Goal: Task Accomplishment & Management: Complete application form

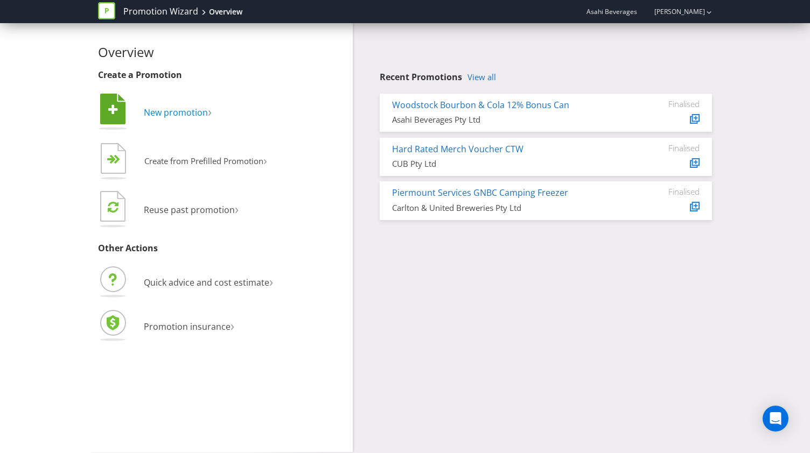
click at [173, 116] on span "New promotion" at bounding box center [176, 113] width 64 height 12
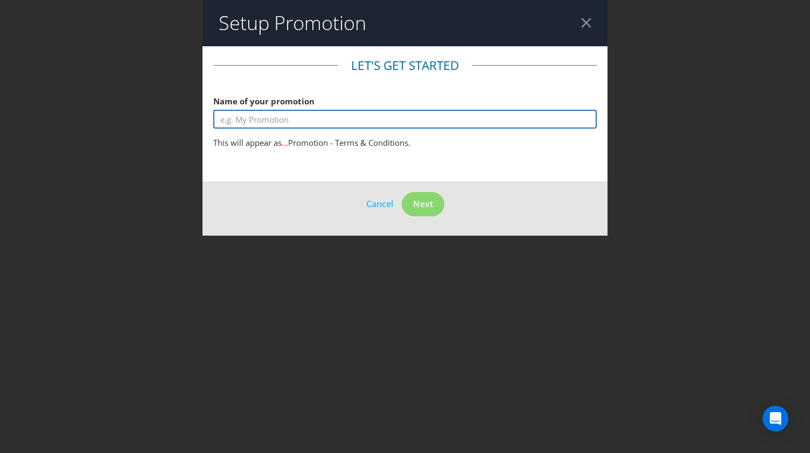
click at [314, 121] on input "text" at bounding box center [404, 119] width 383 height 19
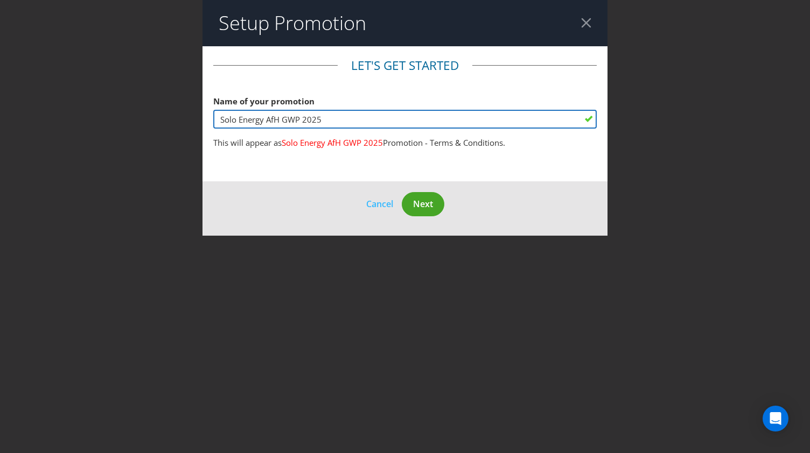
type input "Solo Energy AfH GWP 2025"
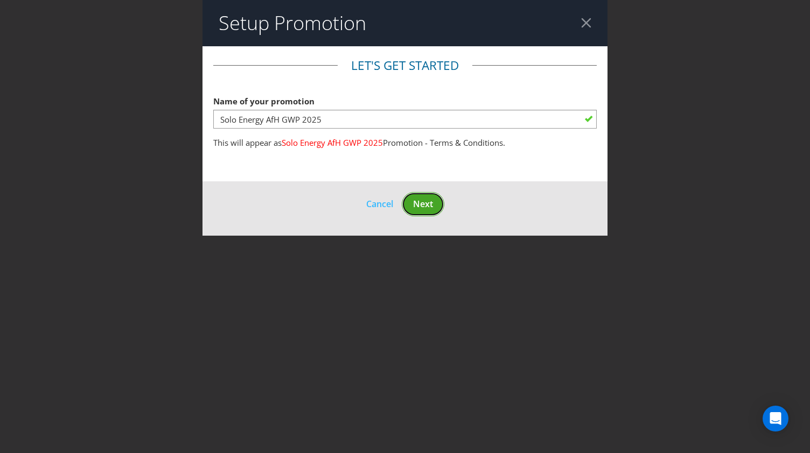
click at [425, 204] on span "Next" at bounding box center [423, 204] width 20 height 12
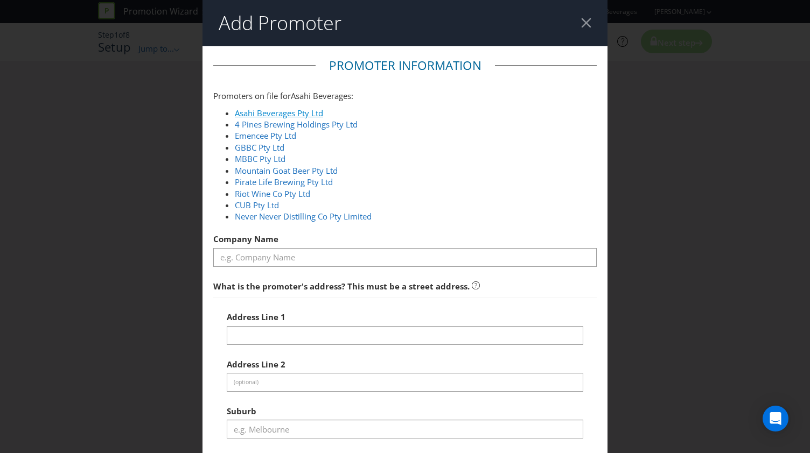
click at [313, 108] on link "Asahi Beverages Pty Ltd" at bounding box center [279, 113] width 88 height 11
type input "Asahi Beverages Pty Ltd"
type input "[STREET_ADDRESS]"
type input "Southbank"
type input "3006"
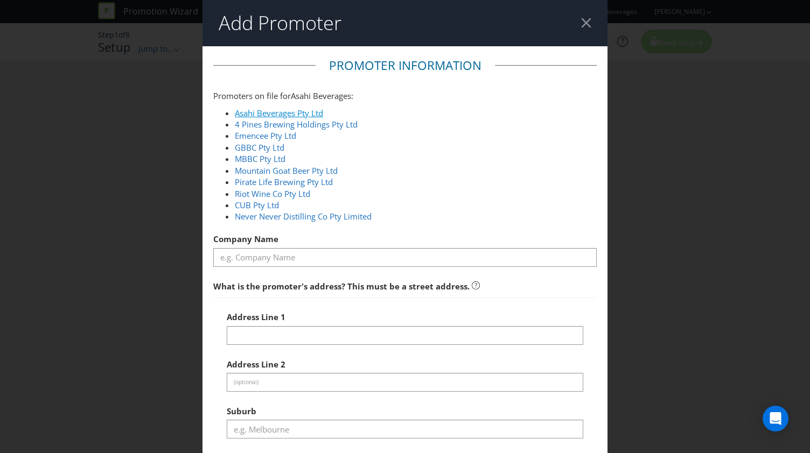
select select "AU"
type input "1800 244 054"
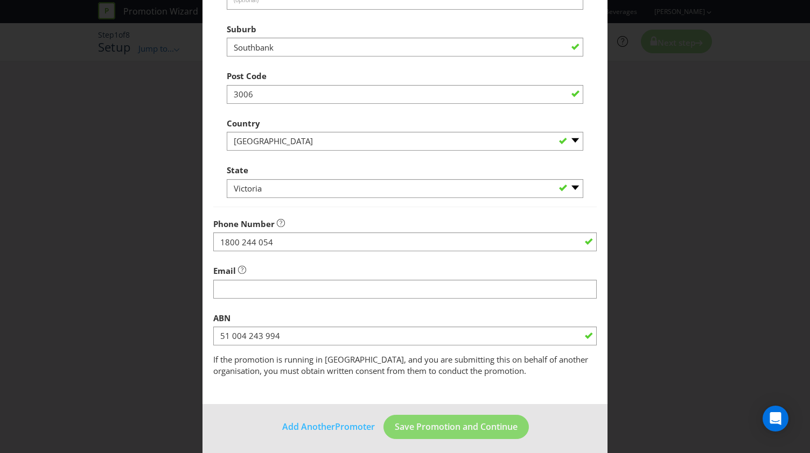
scroll to position [387, 0]
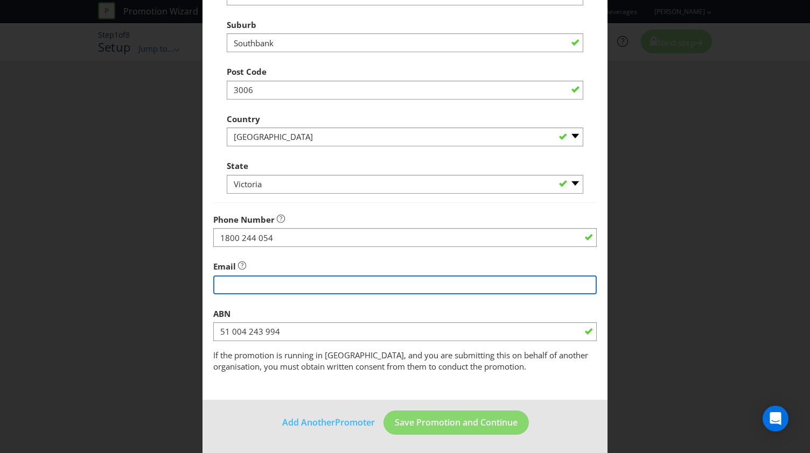
click at [285, 286] on input "string" at bounding box center [404, 285] width 383 height 19
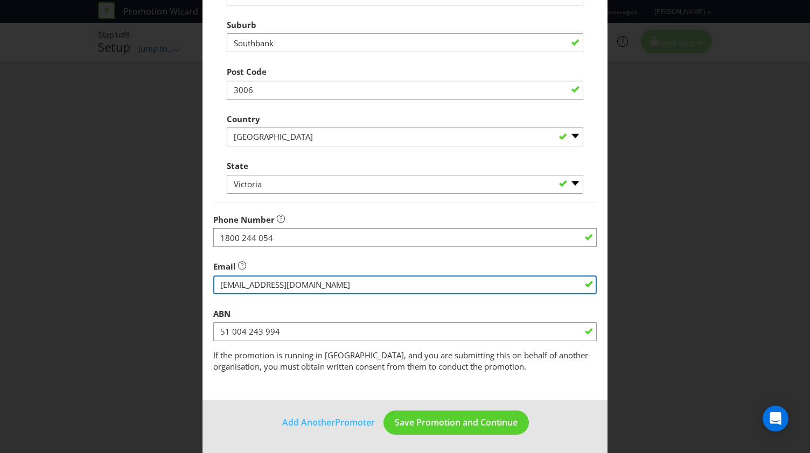
drag, startPoint x: 393, startPoint y: 291, endPoint x: 160, endPoint y: 285, distance: 232.6
click at [160, 285] on div "Add Promoter Promoter Information Promoters on file for Asahi Beverages : Asahi…" at bounding box center [405, 226] width 810 height 453
paste input "mailto:[EMAIL_ADDRESS][DOMAIN_NAME]"
drag, startPoint x: 242, startPoint y: 284, endPoint x: 120, endPoint y: 276, distance: 123.0
click at [120, 276] on div "Add Promoter Promoter Information Promoters on file for Asahi Beverages : Asahi…" at bounding box center [405, 226] width 810 height 453
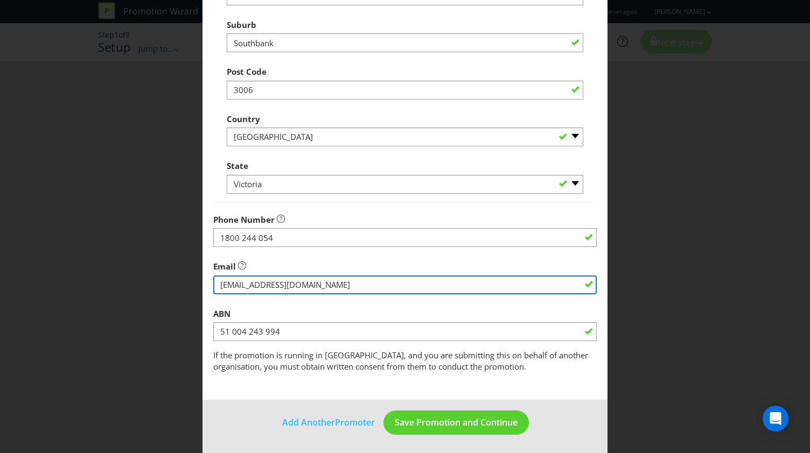
type input "[EMAIL_ADDRESS][DOMAIN_NAME]"
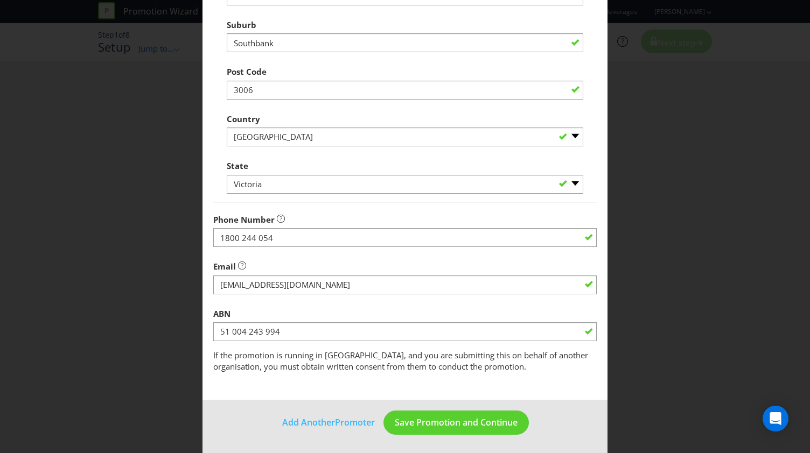
click at [457, 306] on div "ABN 51 004 243 994" at bounding box center [404, 322] width 383 height 39
click at [444, 422] on span "Save Promotion and Continue" at bounding box center [456, 423] width 123 height 12
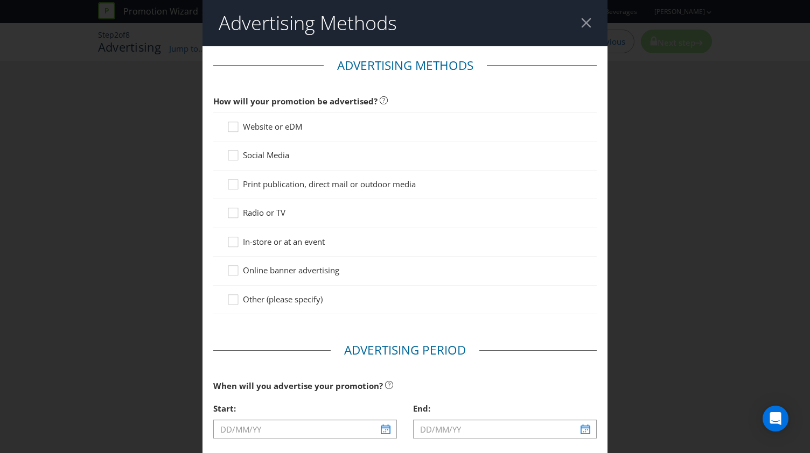
click at [249, 240] on span "In-store or at an event" at bounding box center [284, 241] width 82 height 11
click at [0, 0] on input "In-store or at an event" at bounding box center [0, 0] width 0 height 0
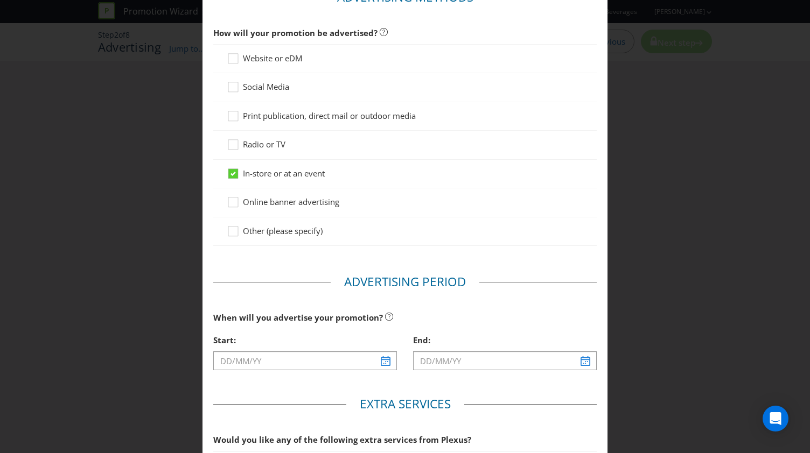
scroll to position [108, 0]
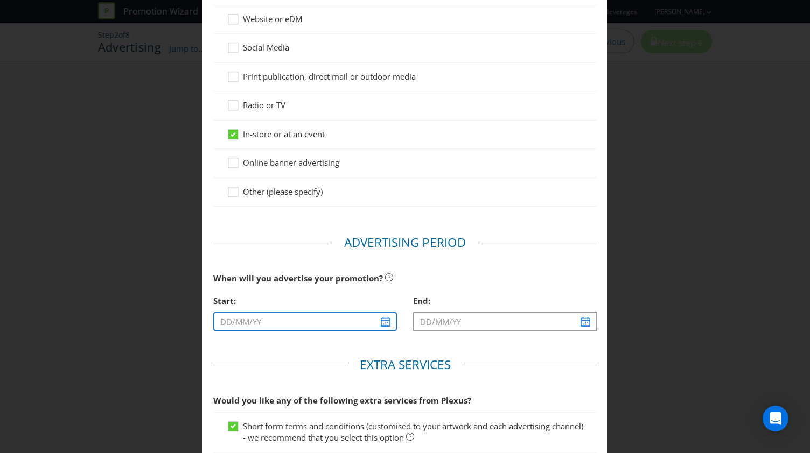
click at [377, 326] on input "text" at bounding box center [305, 321] width 184 height 19
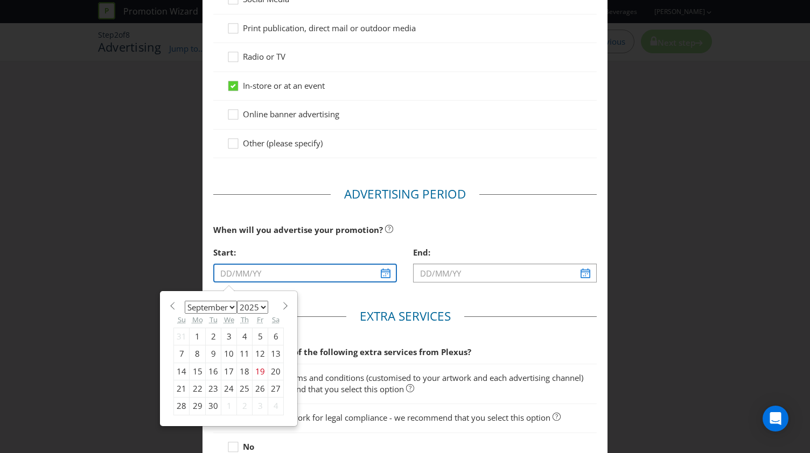
scroll to position [215, 0]
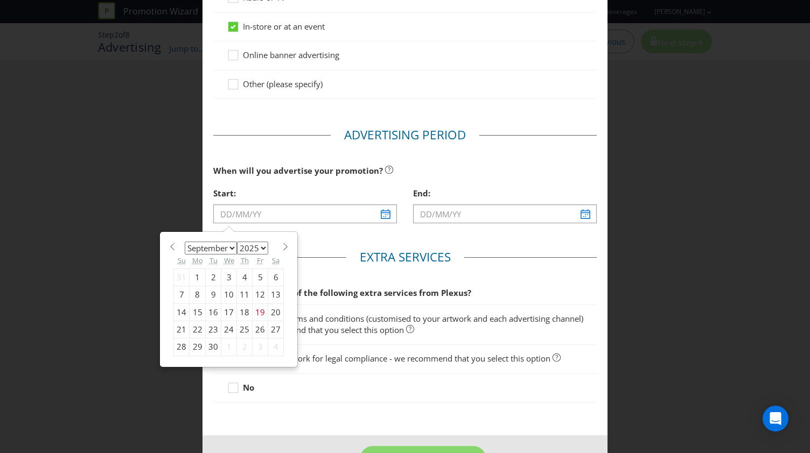
click at [225, 345] on div "1" at bounding box center [229, 347] width 16 height 17
type input "[DATE]"
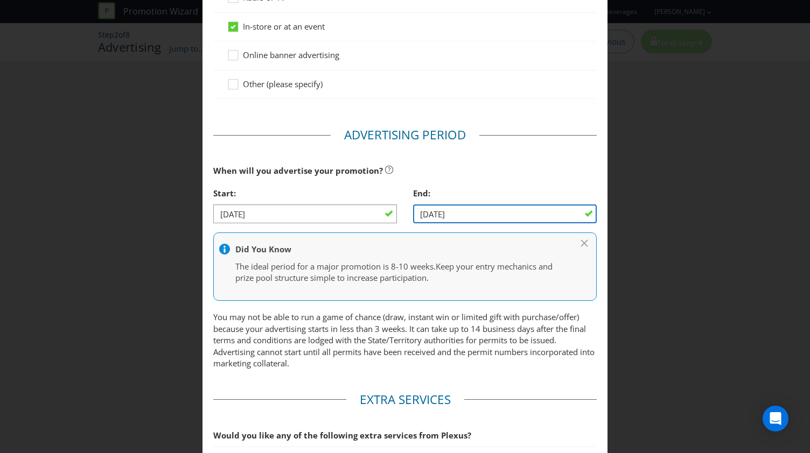
click at [457, 213] on input "[DATE]" at bounding box center [505, 214] width 184 height 19
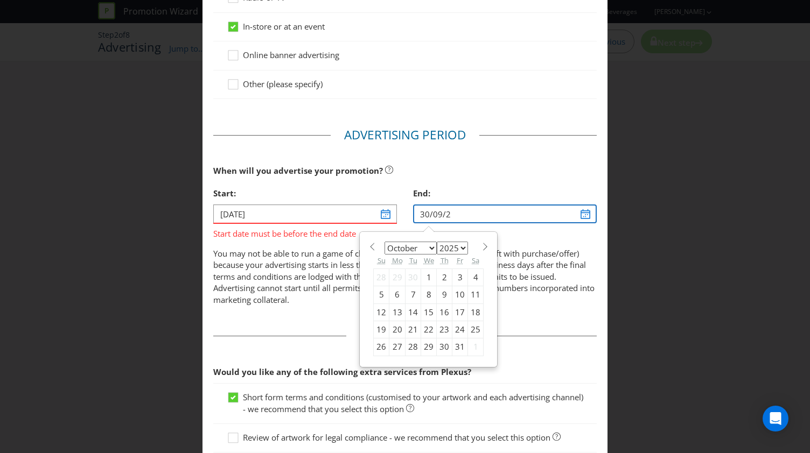
type input "[DATE]"
select select "8"
select select "2026"
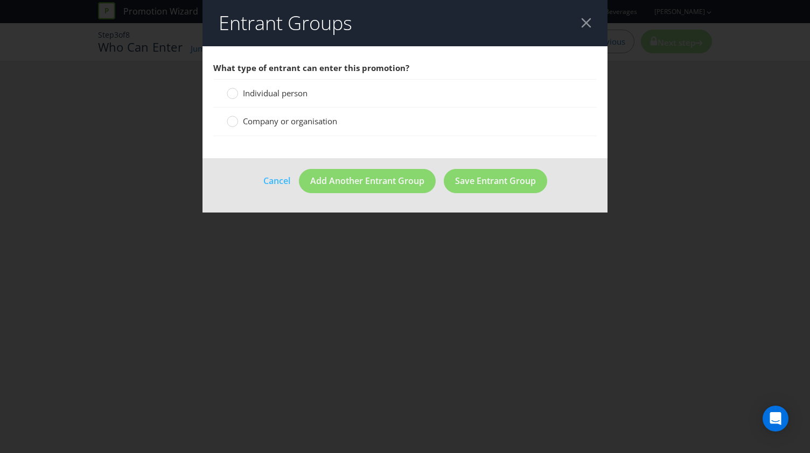
click at [270, 96] on span "Individual person" at bounding box center [275, 93] width 65 height 11
click at [0, 0] on input "Individual person" at bounding box center [0, 0] width 0 height 0
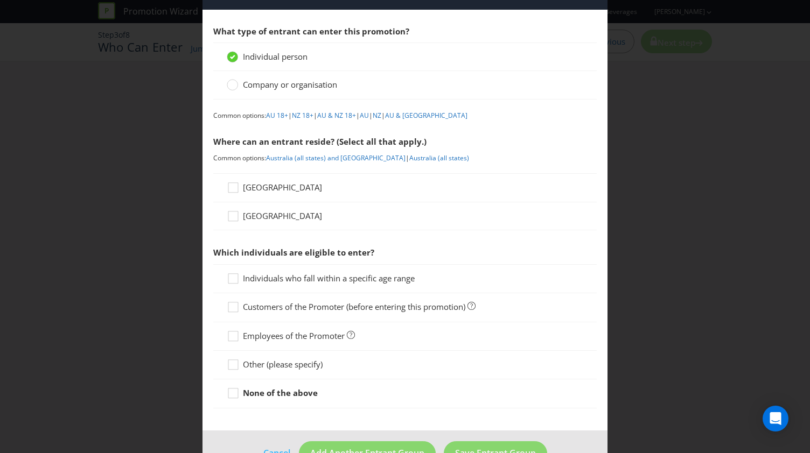
scroll to position [54, 0]
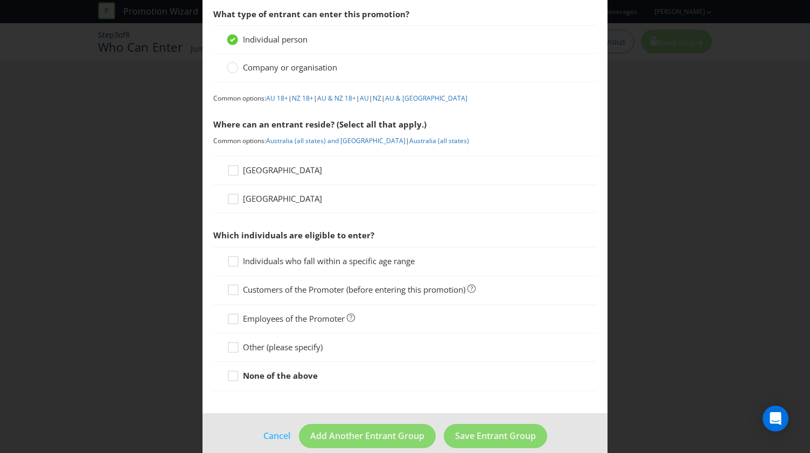
click at [253, 174] on span "[GEOGRAPHIC_DATA]" at bounding box center [282, 170] width 79 height 11
click at [0, 0] on input "[GEOGRAPHIC_DATA]" at bounding box center [0, 0] width 0 height 0
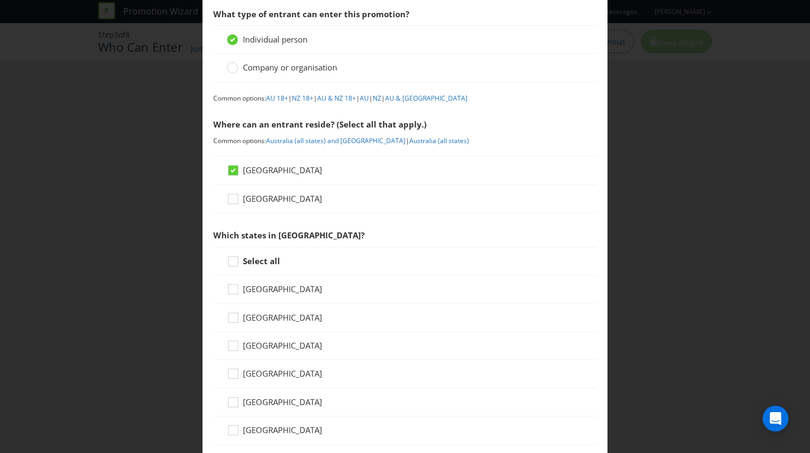
click at [259, 265] on strong "Select all" at bounding box center [261, 261] width 37 height 11
click at [0, 0] on input "Select all" at bounding box center [0, 0] width 0 height 0
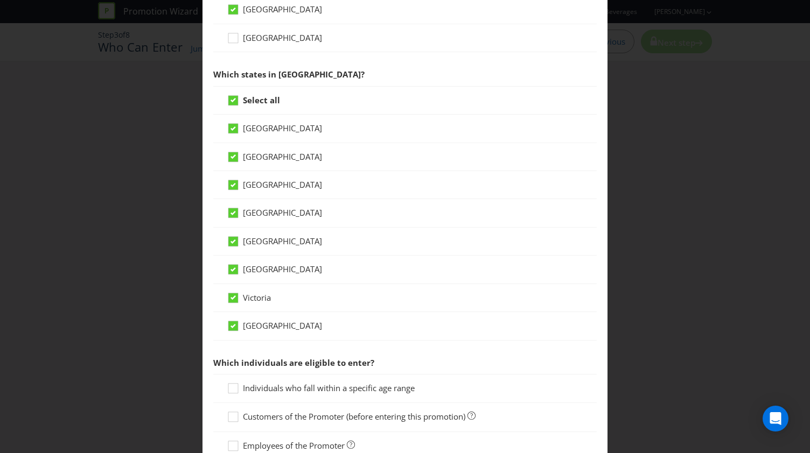
scroll to position [352, 0]
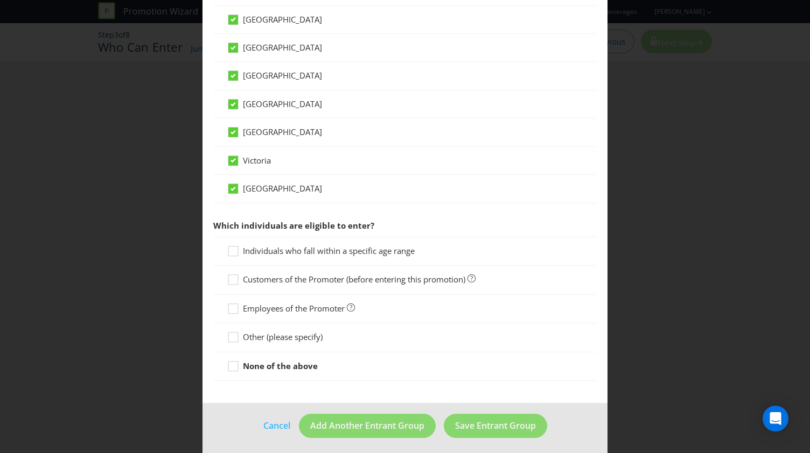
click at [319, 255] on div "Individuals who fall within a specific age range" at bounding box center [404, 251] width 383 height 29
click at [319, 245] on span "Individuals who fall within a specific age range" at bounding box center [329, 250] width 172 height 11
click at [0, 0] on input "Individuals who fall within a specific age range" at bounding box center [0, 0] width 0 height 0
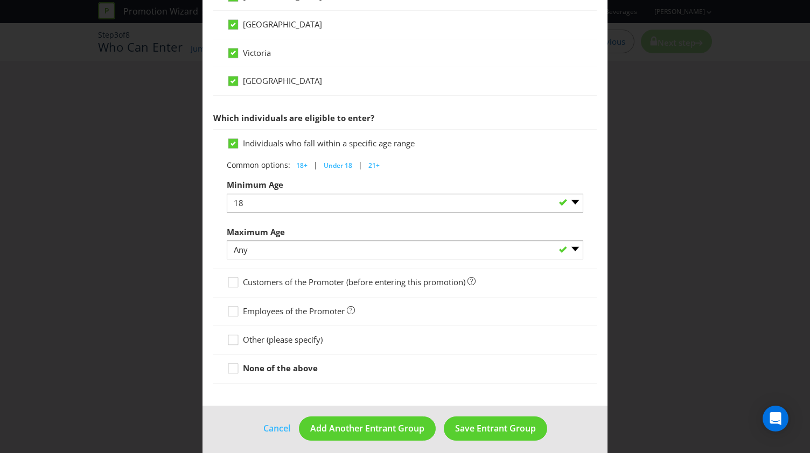
scroll to position [462, 0]
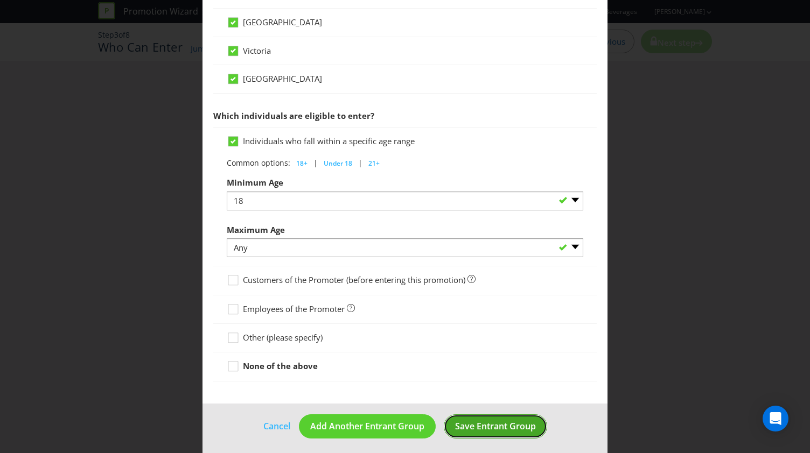
click at [483, 425] on span "Save Entrant Group" at bounding box center [495, 426] width 81 height 12
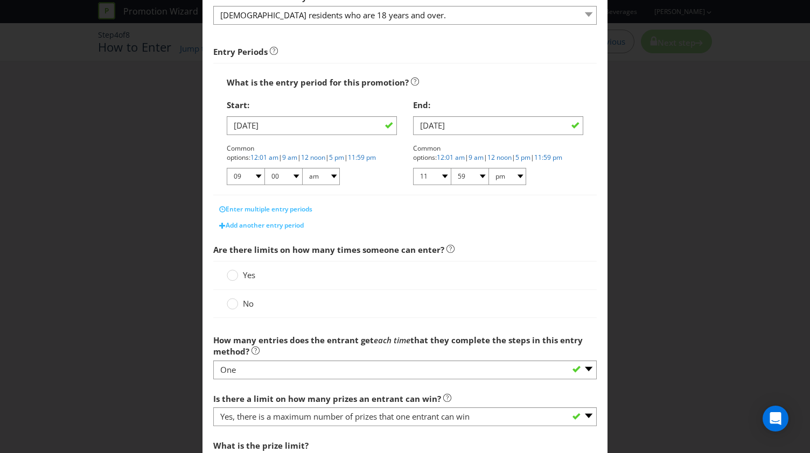
scroll to position [162, 0]
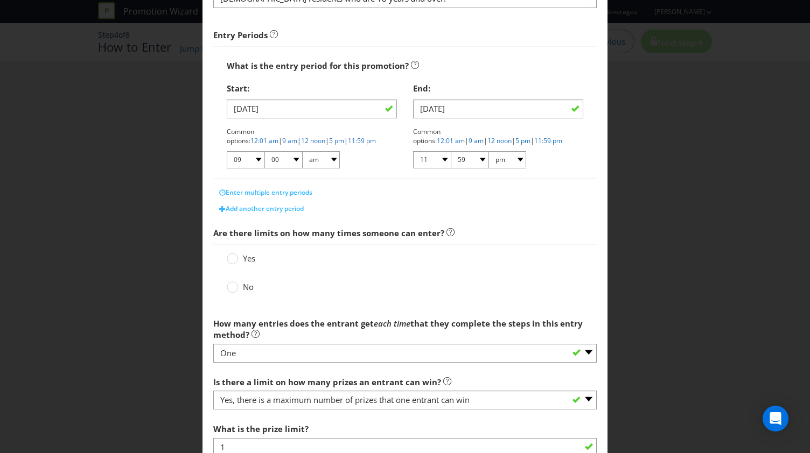
click at [236, 287] on label "No" at bounding box center [241, 287] width 29 height 11
click at [0, 0] on input "No" at bounding box center [0, 0] width 0 height 0
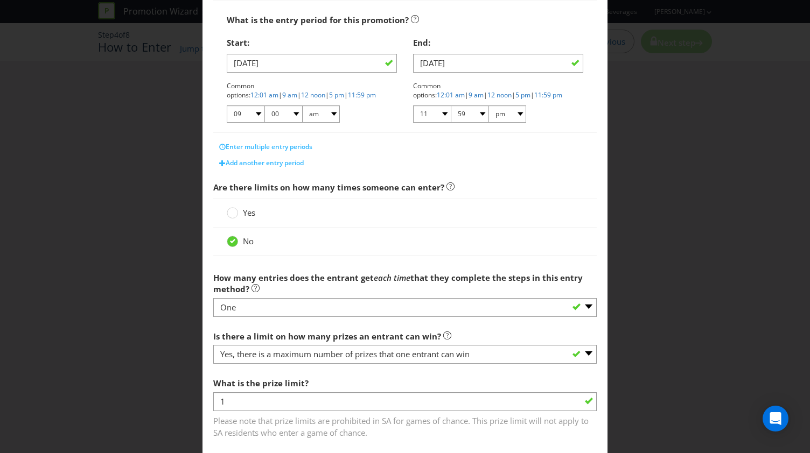
scroll to position [264, 0]
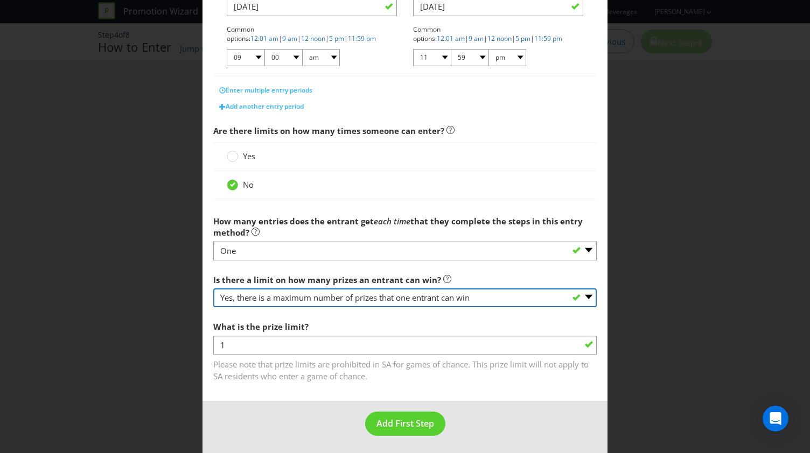
click at [437, 293] on select "-- Please select -- Yes, there is a maximum number of prizes that one entrant c…" at bounding box center [404, 298] width 383 height 19
select select "NA"
click at [213, 307] on select "-- Please select -- Yes, there is a maximum number of prizes that one entrant c…" at bounding box center [404, 298] width 383 height 19
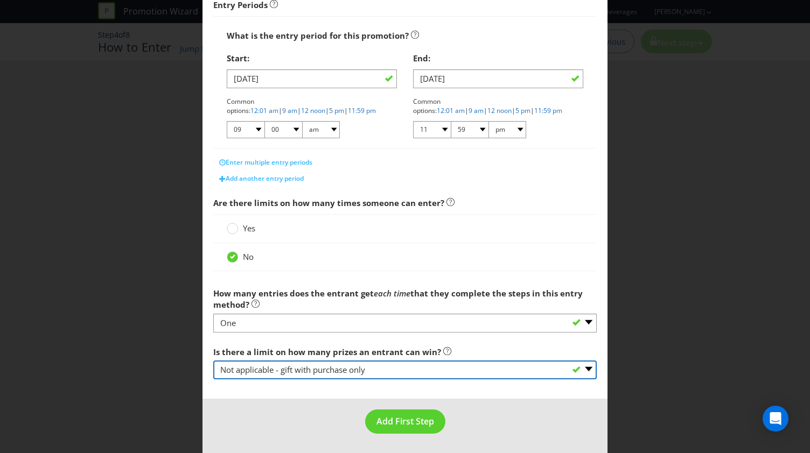
scroll to position [189, 0]
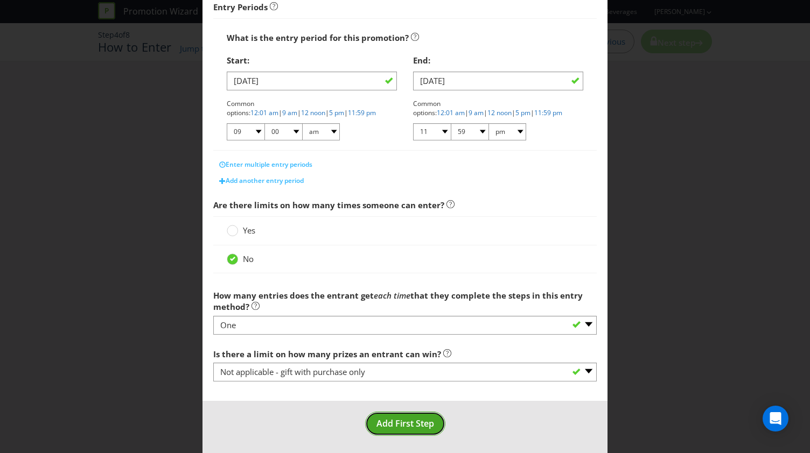
click at [418, 421] on span "Add First Step" at bounding box center [405, 424] width 58 height 12
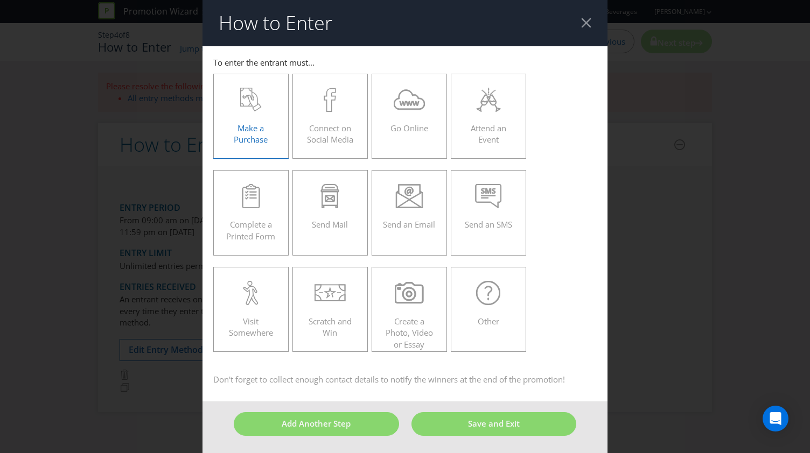
click at [268, 132] on div "Make a Purchase" at bounding box center [250, 112] width 53 height 48
click at [0, 0] on input "Make a Purchase" at bounding box center [0, 0] width 0 height 0
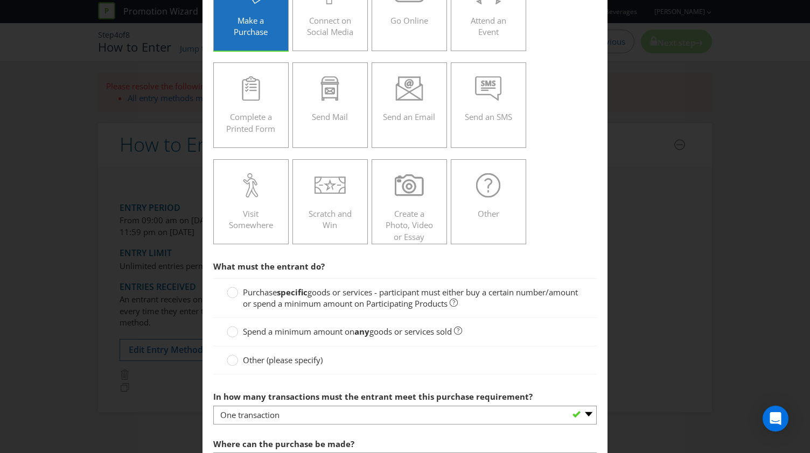
scroll to position [215, 0]
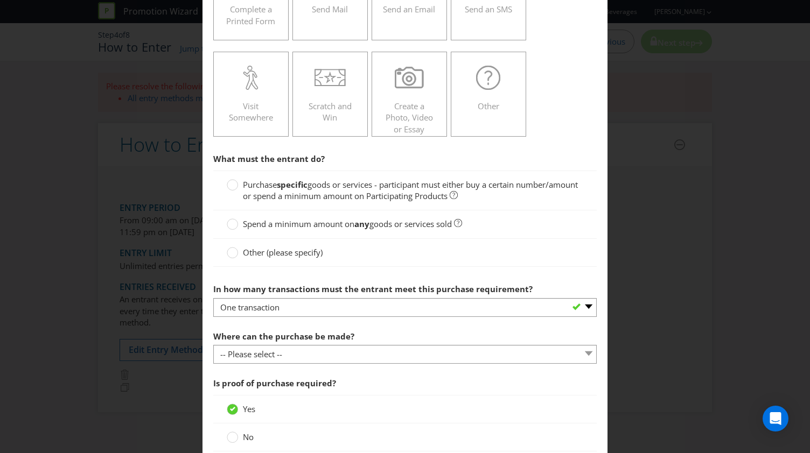
click at [336, 188] on span "goods or services - participant must either buy a certain number/amount or spen…" at bounding box center [410, 190] width 335 height 22
click at [0, 0] on input "Purchase specific goods or services - participant must either buy a certain num…" at bounding box center [0, 0] width 0 height 0
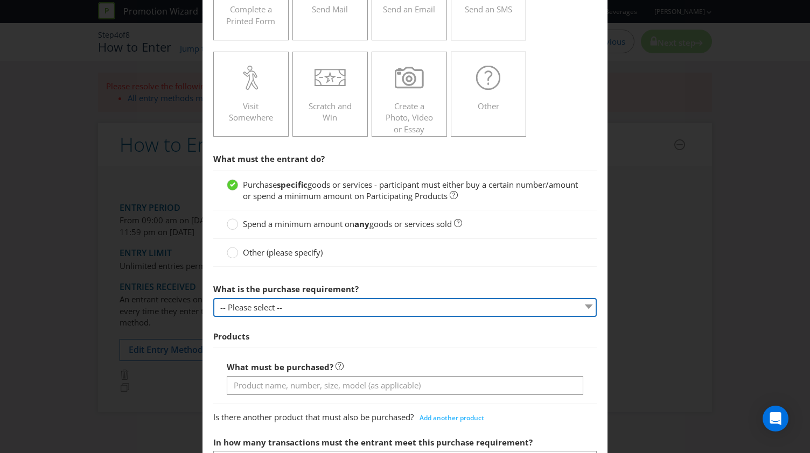
click at [306, 308] on select "-- Please select -- Buy a certain number of these products or services Spend a …" at bounding box center [404, 307] width 383 height 19
select select "MINIMUM_QUANTITY"
click at [213, 298] on select "-- Please select -- Buy a certain number of these products or services Spend a …" at bounding box center [404, 307] width 383 height 19
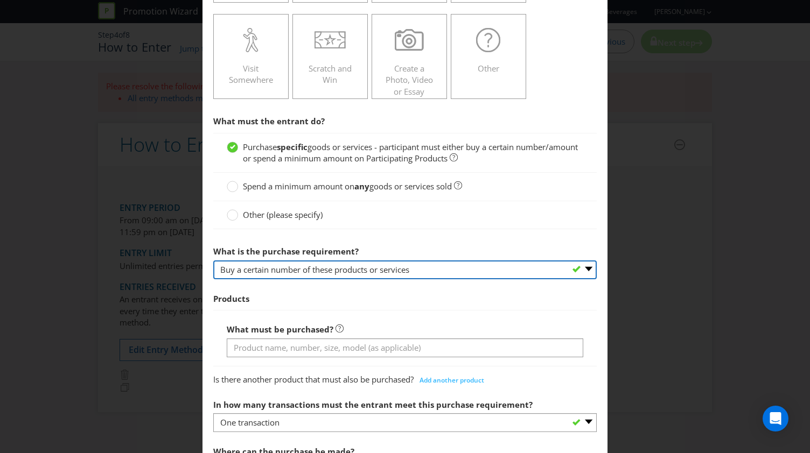
scroll to position [269, 0]
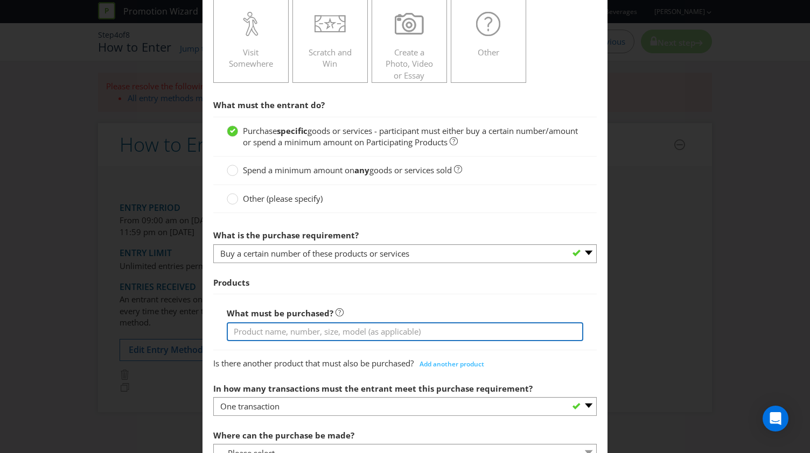
click at [303, 331] on input "text" at bounding box center [405, 331] width 356 height 19
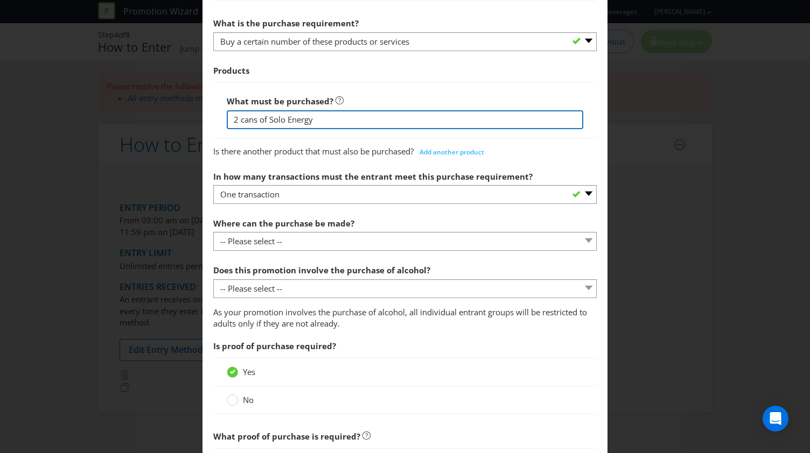
scroll to position [485, 0]
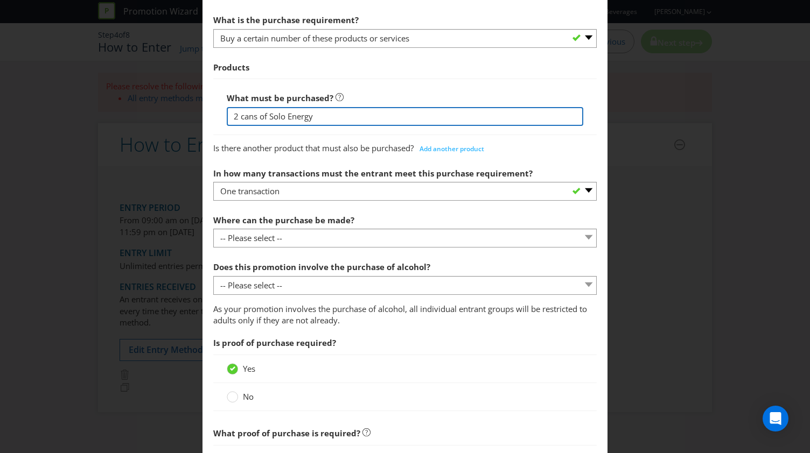
type input "2 cans of Solo Energy"
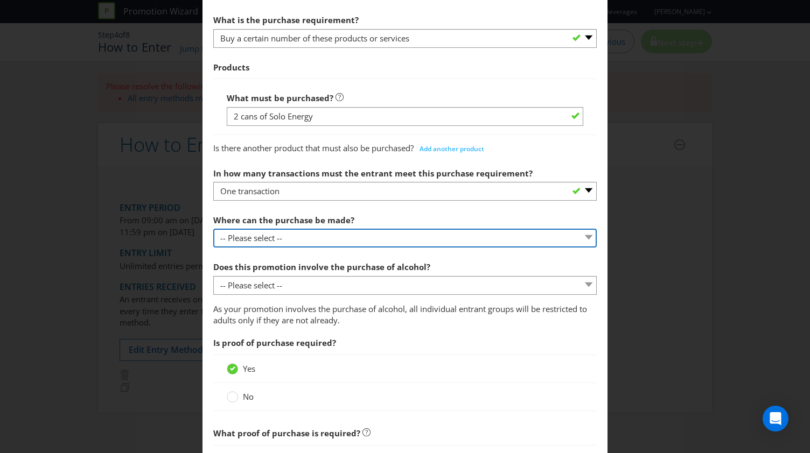
click at [296, 238] on select "-- Please select -- Any stores displaying promotional material (including onlin…" at bounding box center [404, 238] width 383 height 19
select select "ANY_DISPLAYING_PROMOTIONAL_MATERIAL"
click at [213, 229] on select "-- Please select -- Any stores displaying promotional material (including onlin…" at bounding box center [404, 238] width 383 height 19
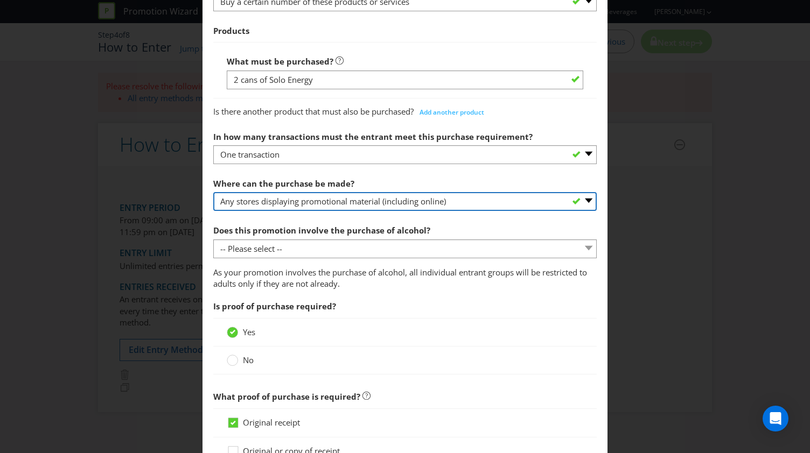
scroll to position [538, 0]
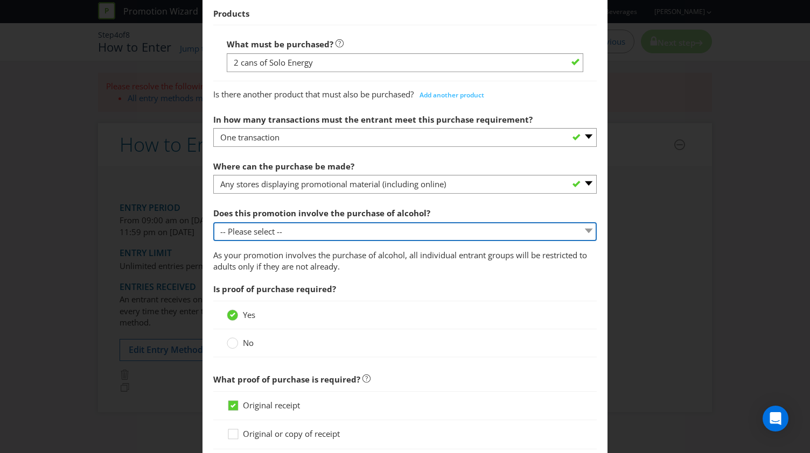
click at [281, 231] on select "-- Please select -- Yes, for on-premises consumption Yes, for off-premises cons…" at bounding box center [404, 231] width 383 height 19
select select "NO"
click at [213, 222] on select "-- Please select -- Yes, for on-premises consumption Yes, for off-premises cons…" at bounding box center [404, 231] width 383 height 19
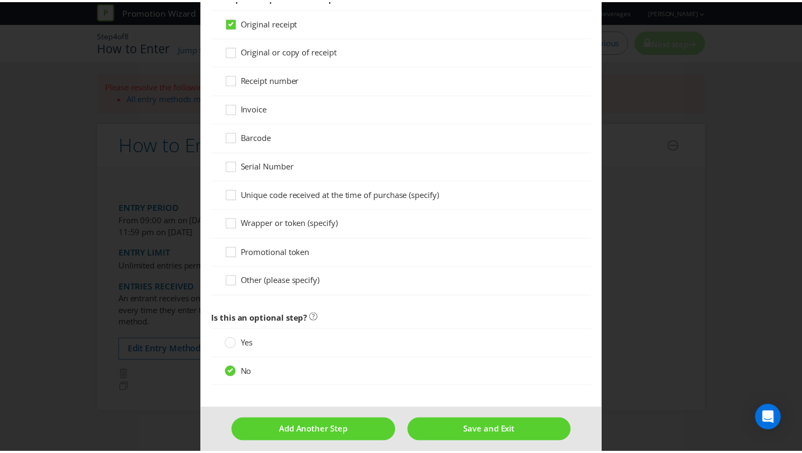
scroll to position [895, 0]
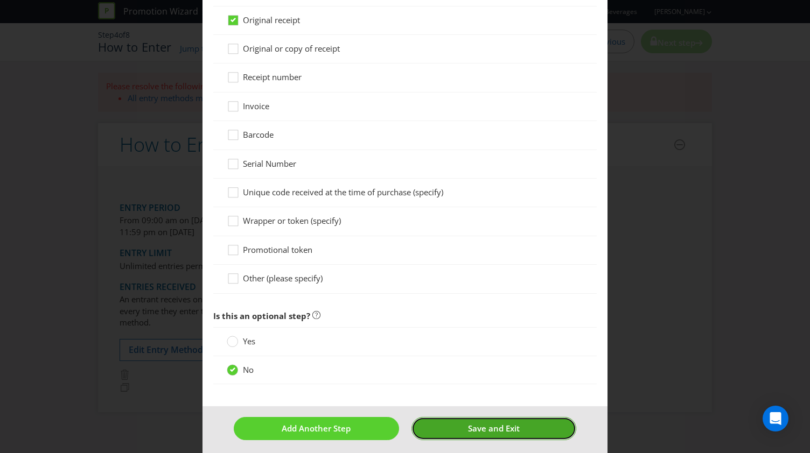
click at [476, 423] on span "Save and Exit" at bounding box center [494, 428] width 52 height 11
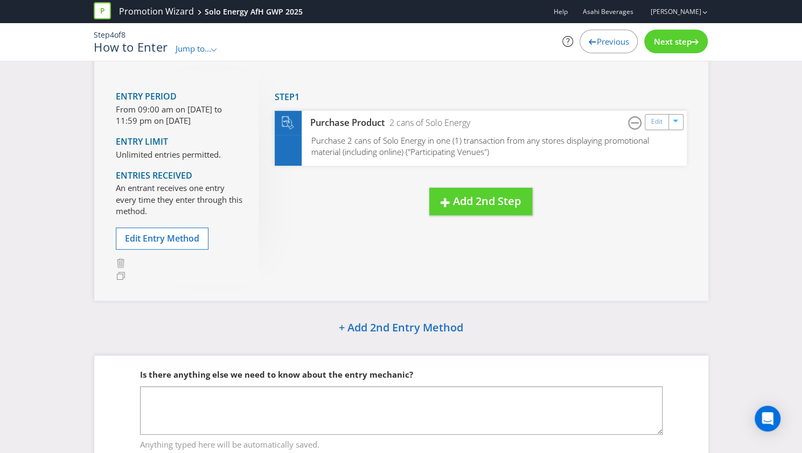
scroll to position [2, 0]
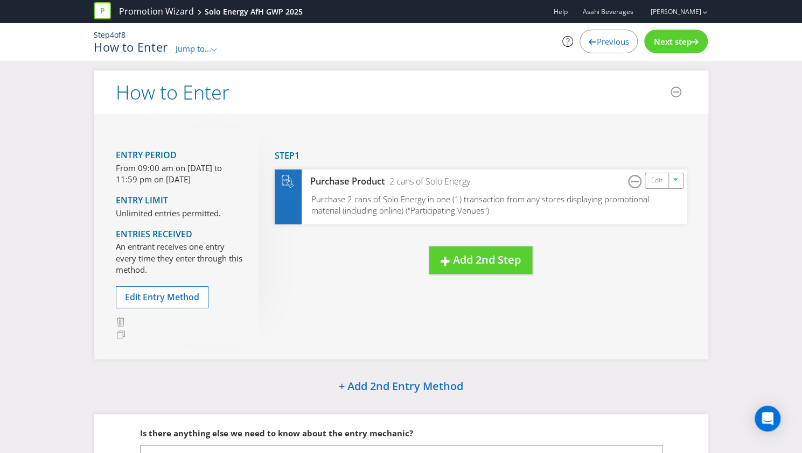
click at [684, 42] on span "Next step" at bounding box center [672, 41] width 38 height 11
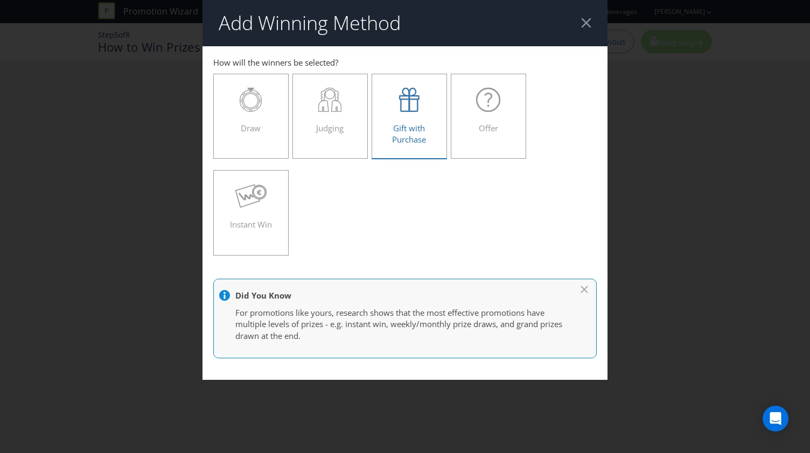
click at [431, 117] on div "Gift with Purchase" at bounding box center [409, 112] width 53 height 48
click at [0, 0] on input "Gift with Purchase" at bounding box center [0, 0] width 0 height 0
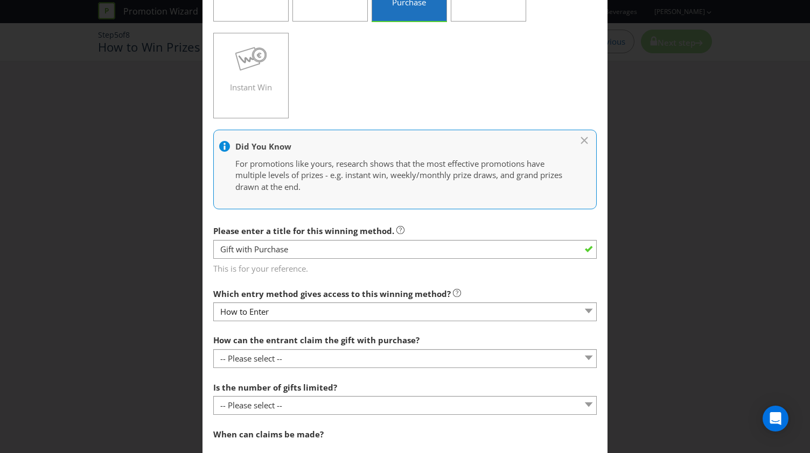
scroll to position [162, 0]
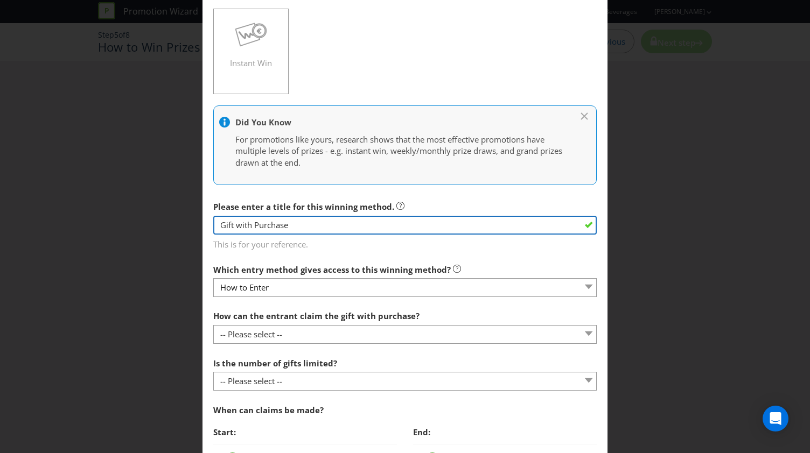
click at [285, 229] on input "Gift with Purchase" at bounding box center [404, 225] width 383 height 19
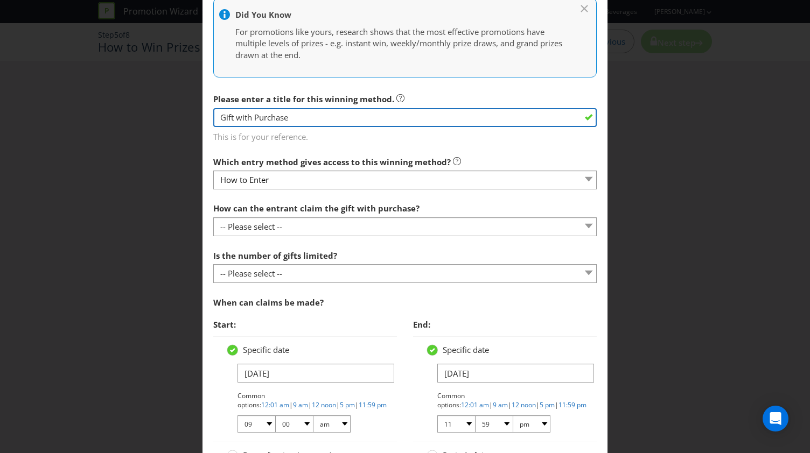
scroll to position [323, 0]
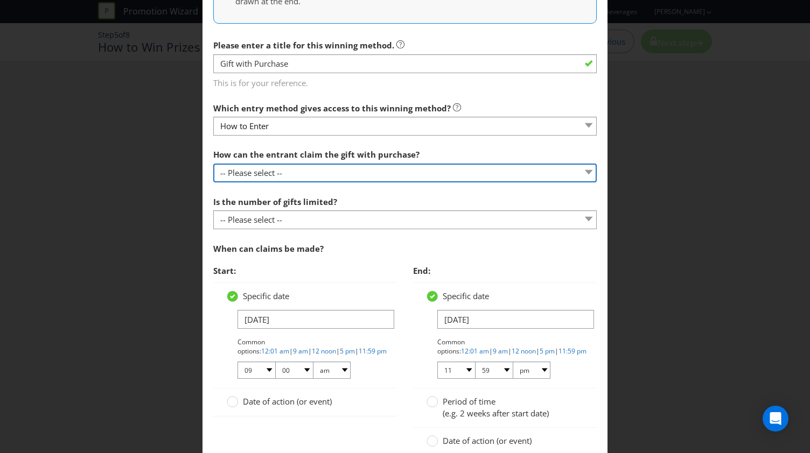
click at [280, 174] on select "-- Please select -- Already covered by entry mechanic Automatically sent to cla…" at bounding box center [404, 173] width 383 height 19
select select "IN_STORE"
click at [213, 164] on select "-- Please select -- Already covered by entry mechanic Automatically sent to cla…" at bounding box center [404, 173] width 383 height 19
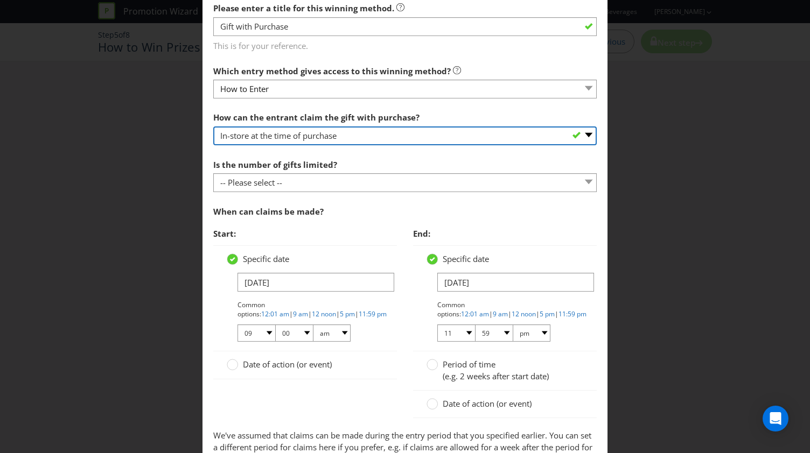
scroll to position [377, 0]
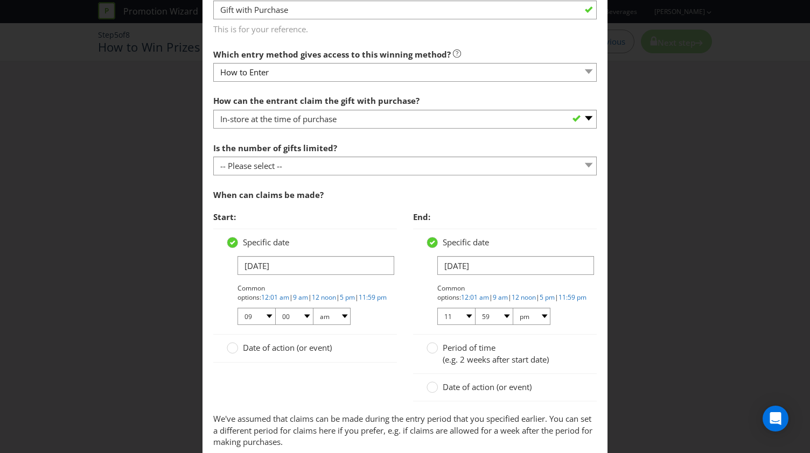
click at [286, 175] on div at bounding box center [404, 175] width 383 height 1
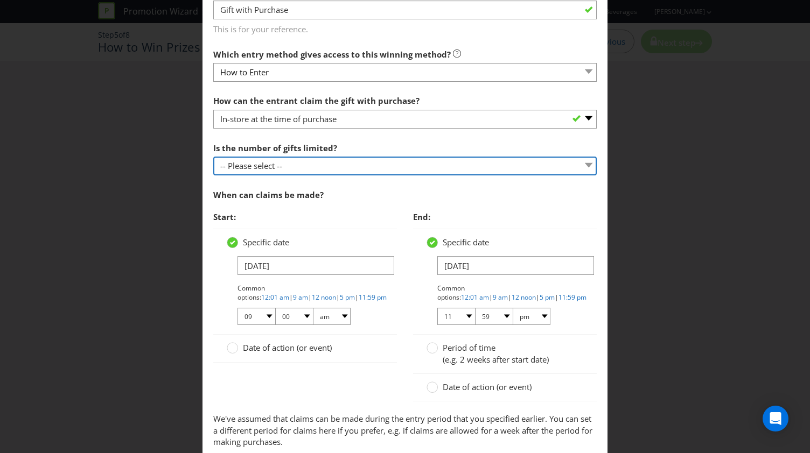
click at [274, 168] on select "-- Please select -- Unlimited gifts available during promotional period Number …" at bounding box center [404, 166] width 383 height 19
select select "LIMITED"
click at [213, 157] on select "-- Please select -- Unlimited gifts available during promotional period Number …" at bounding box center [404, 166] width 383 height 19
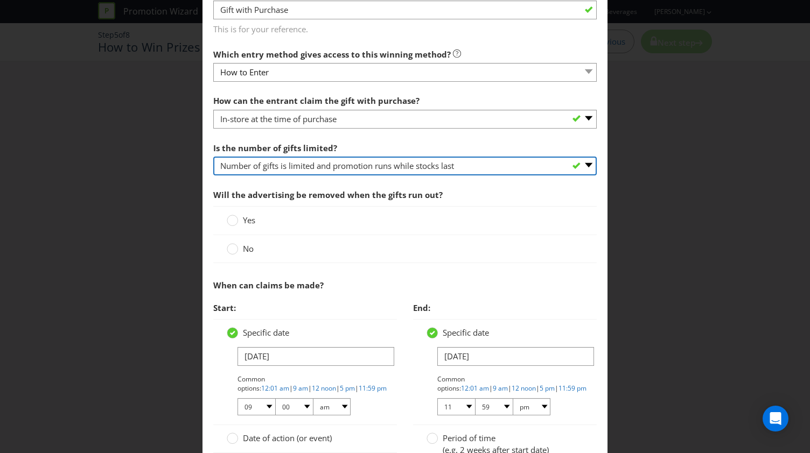
scroll to position [431, 0]
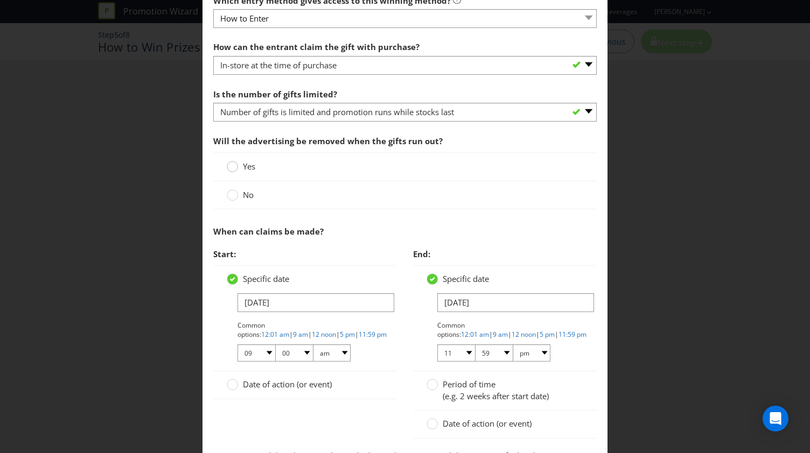
click at [231, 170] on circle at bounding box center [232, 167] width 11 height 11
click at [0, 0] on input "Yes" at bounding box center [0, 0] width 0 height 0
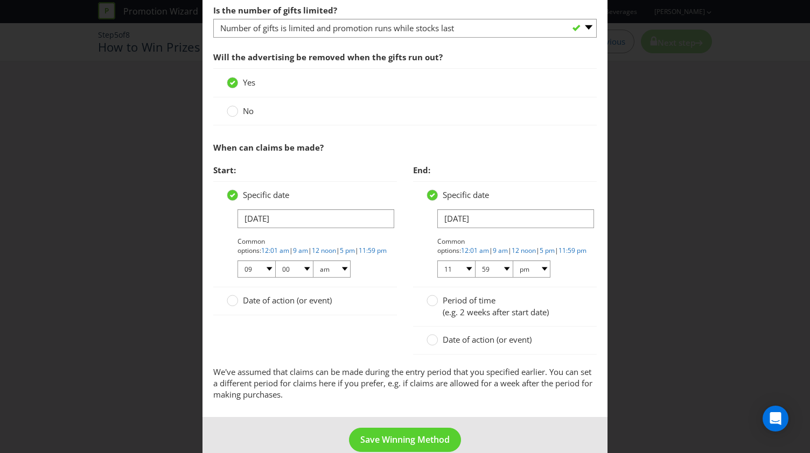
scroll to position [530, 0]
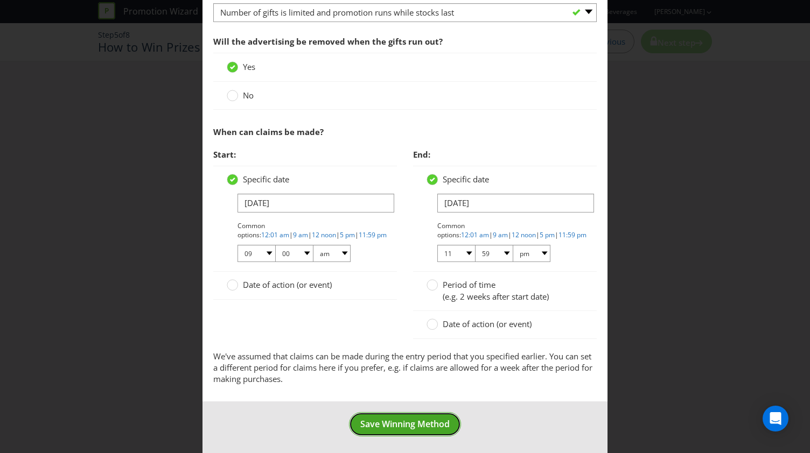
click at [397, 418] on span "Save Winning Method" at bounding box center [404, 424] width 89 height 12
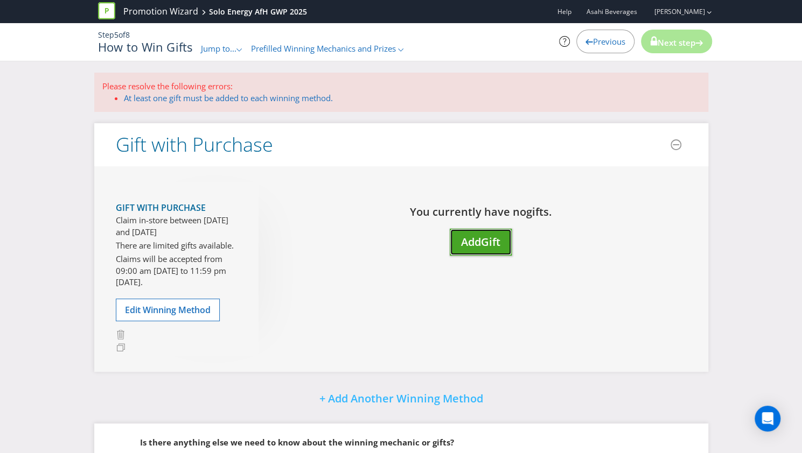
click at [469, 236] on span "Add" at bounding box center [471, 242] width 20 height 15
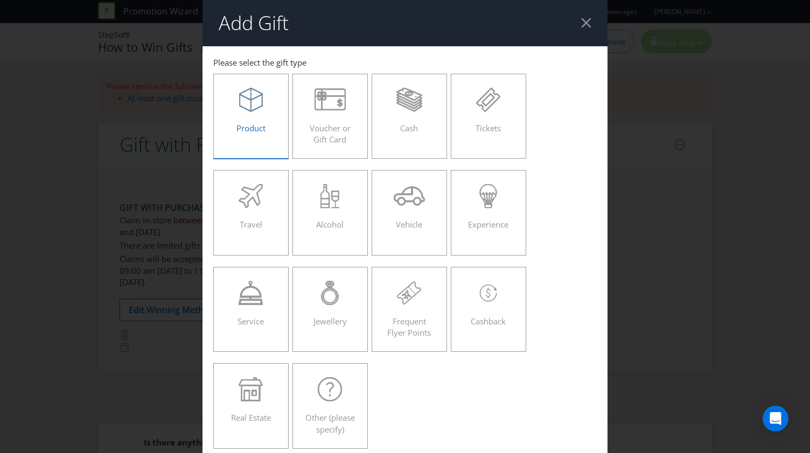
click at [262, 115] on div "Product" at bounding box center [250, 112] width 53 height 48
click at [0, 0] on input "Product" at bounding box center [0, 0] width 0 height 0
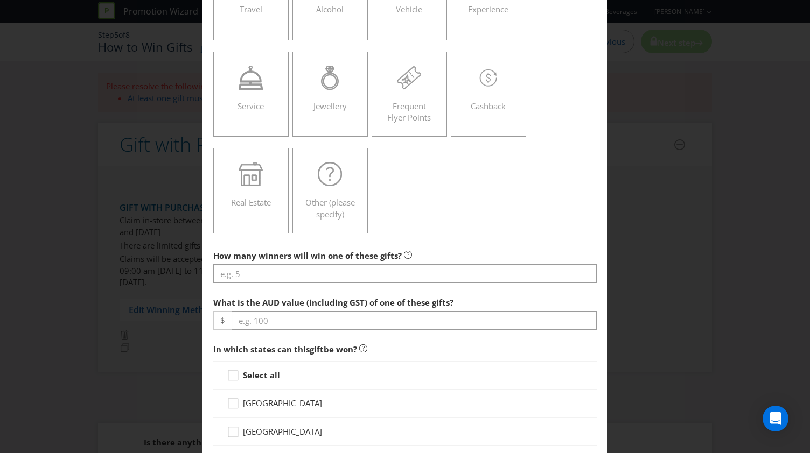
scroll to position [269, 0]
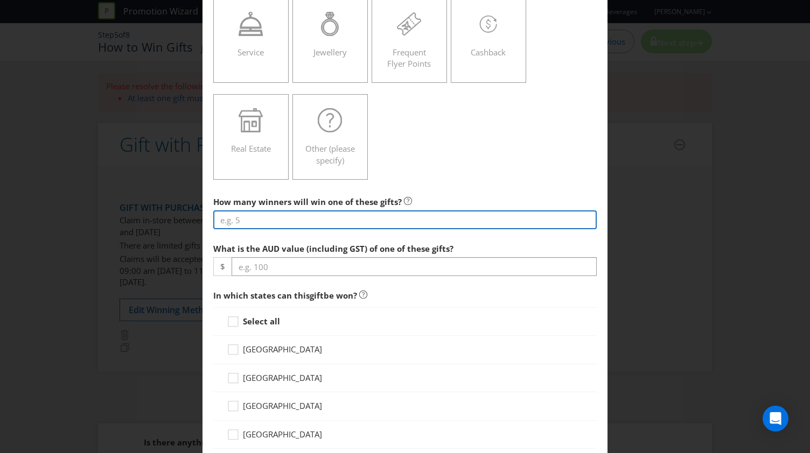
click at [312, 221] on input "number" at bounding box center [404, 219] width 383 height 19
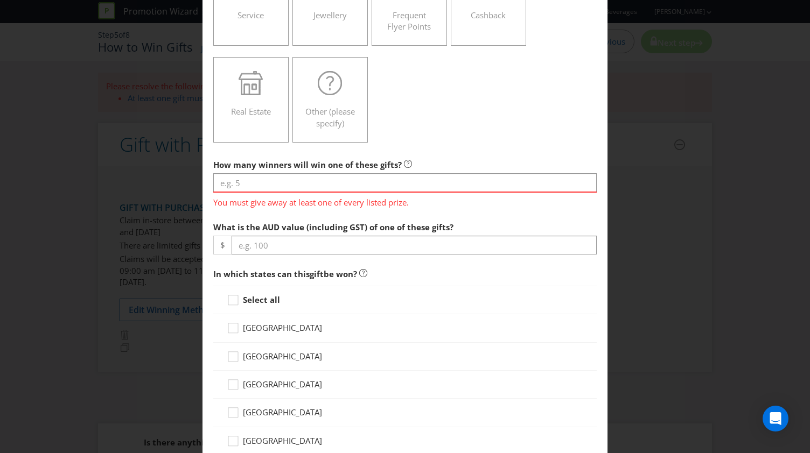
scroll to position [323, 0]
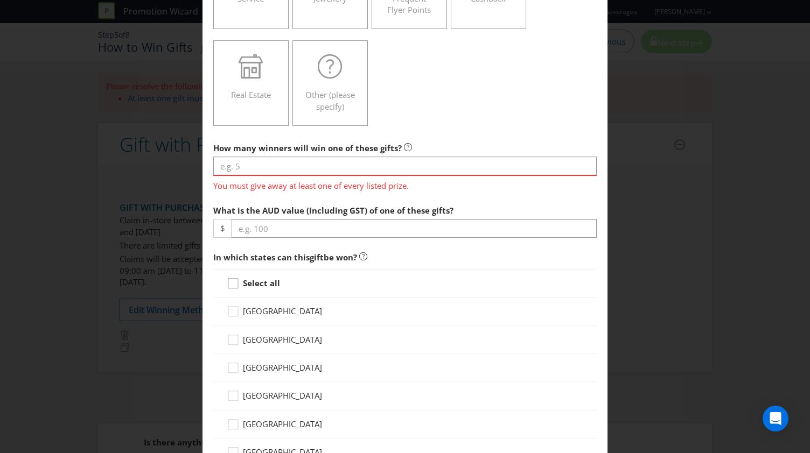
click at [240, 280] on icon at bounding box center [235, 286] width 16 height 16
click at [0, 0] on input "Select all" at bounding box center [0, 0] width 0 height 0
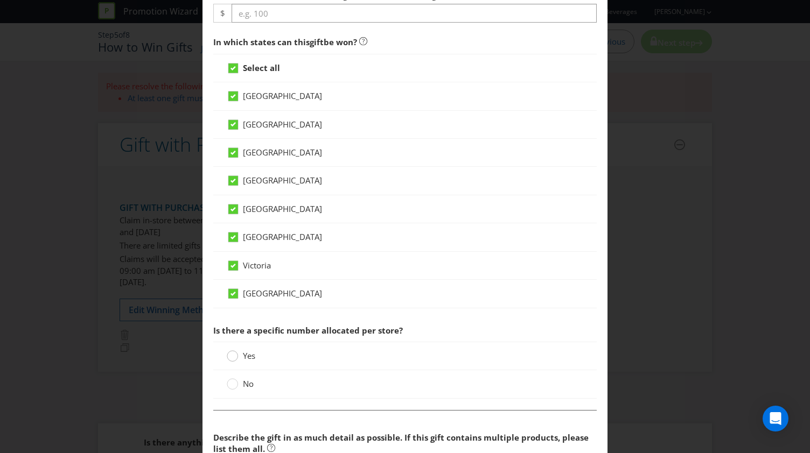
scroll to position [592, 0]
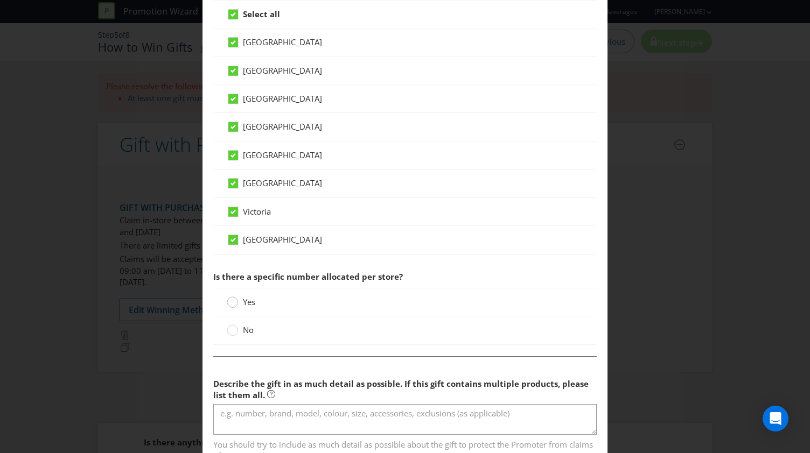
click at [227, 299] on circle at bounding box center [232, 302] width 11 height 11
click at [0, 0] on input "Yes" at bounding box center [0, 0] width 0 height 0
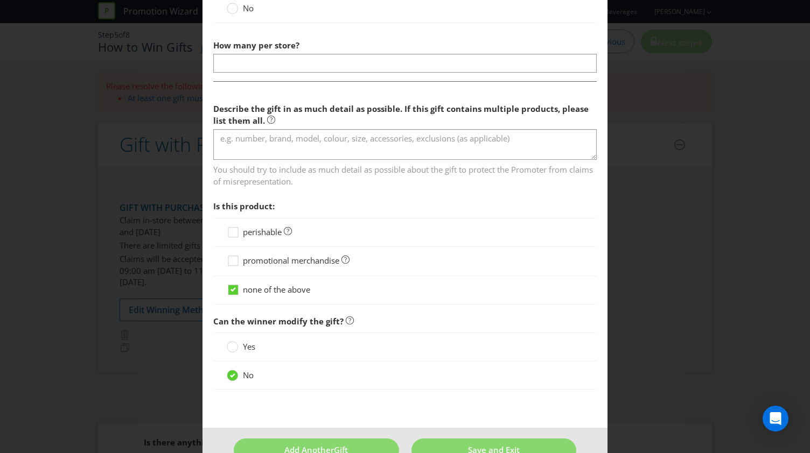
scroll to position [936, 0]
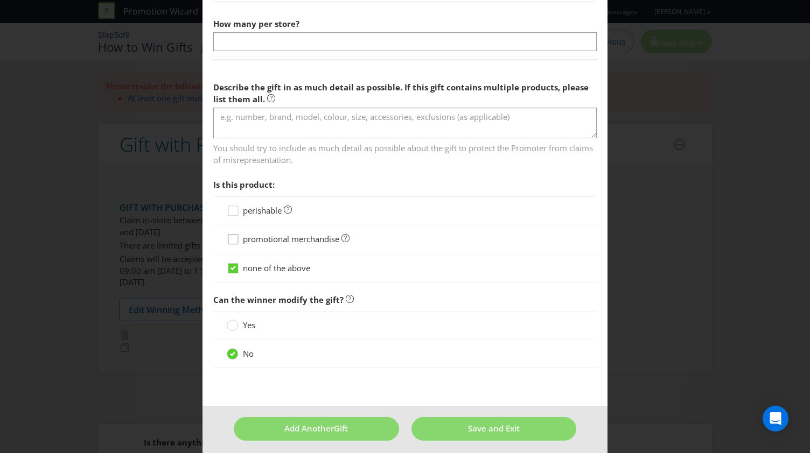
click at [235, 237] on icon at bounding box center [235, 242] width 16 height 16
click at [0, 0] on input "promotional merchandise" at bounding box center [0, 0] width 0 height 0
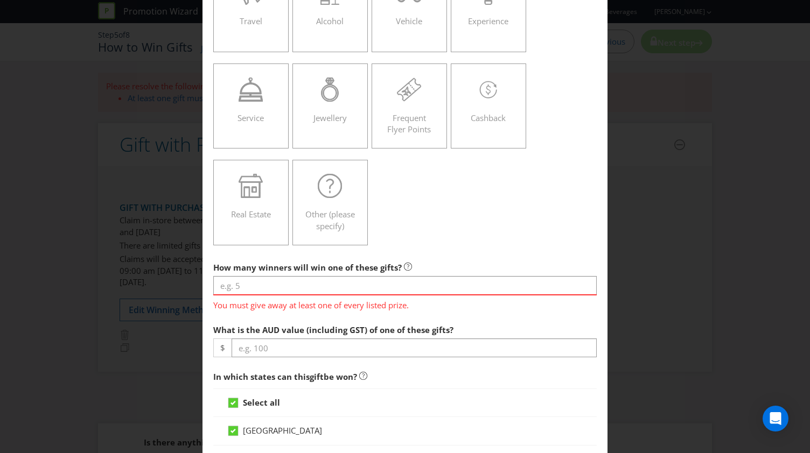
scroll to position [269, 0]
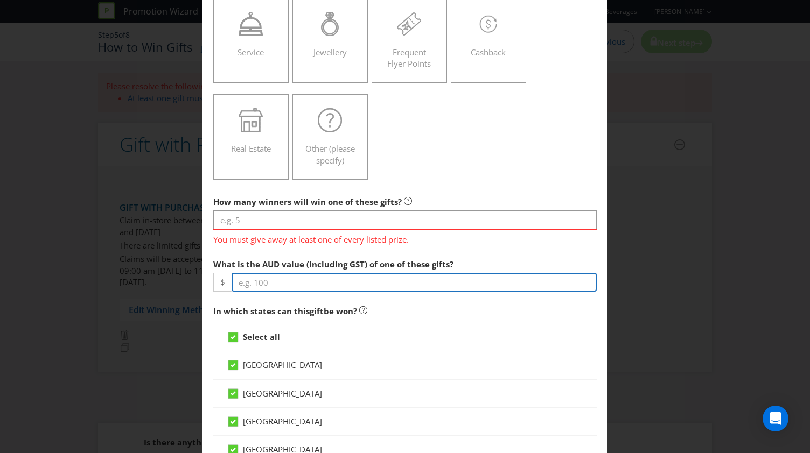
click at [347, 282] on input "number" at bounding box center [413, 282] width 365 height 19
type input "20"
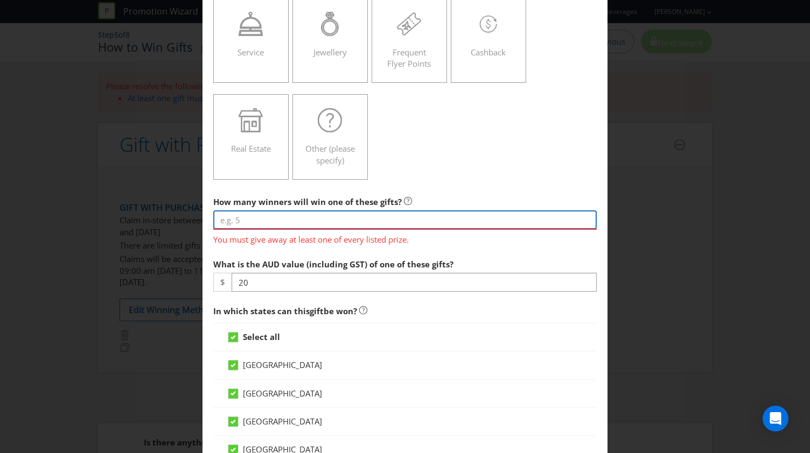
click at [297, 219] on input "number" at bounding box center [404, 219] width 383 height 19
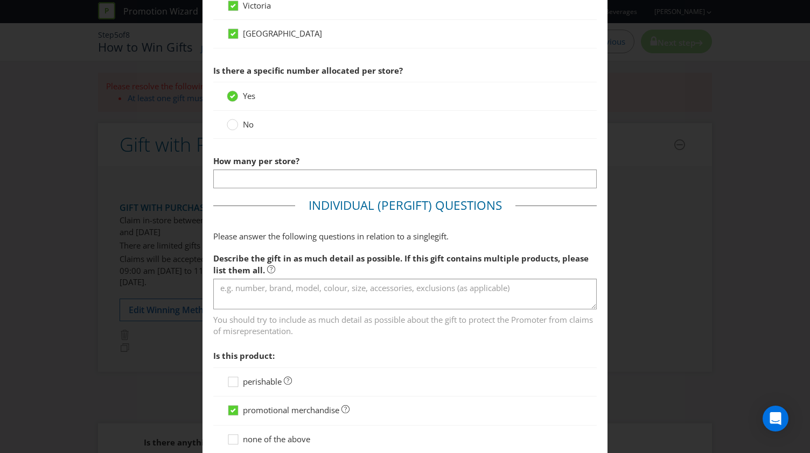
scroll to position [808, 0]
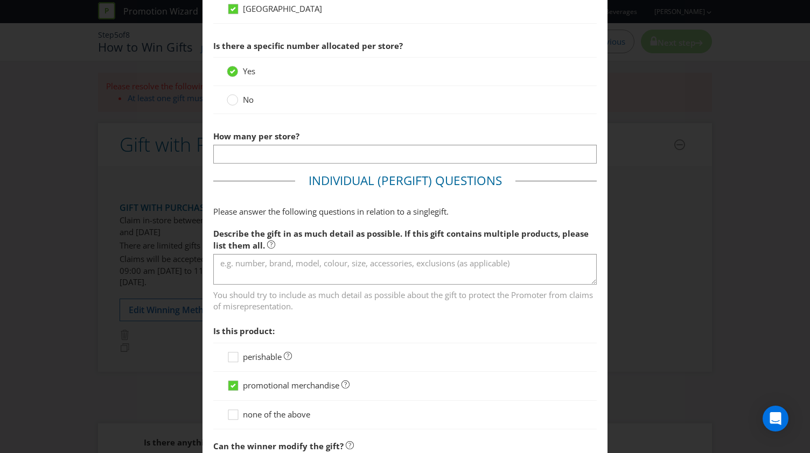
type input "1000"
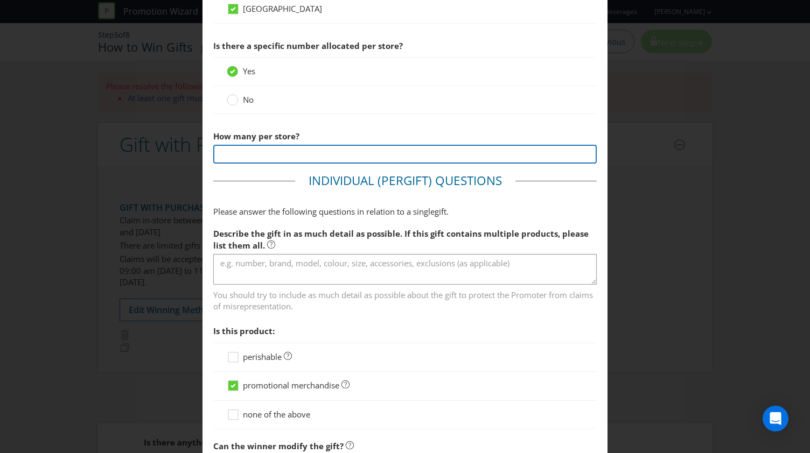
click at [301, 152] on input "number" at bounding box center [404, 154] width 383 height 19
type input "2"
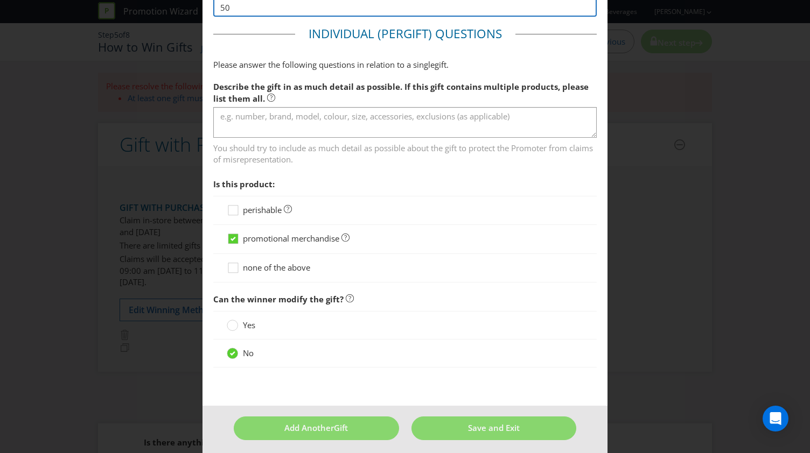
scroll to position [901, 0]
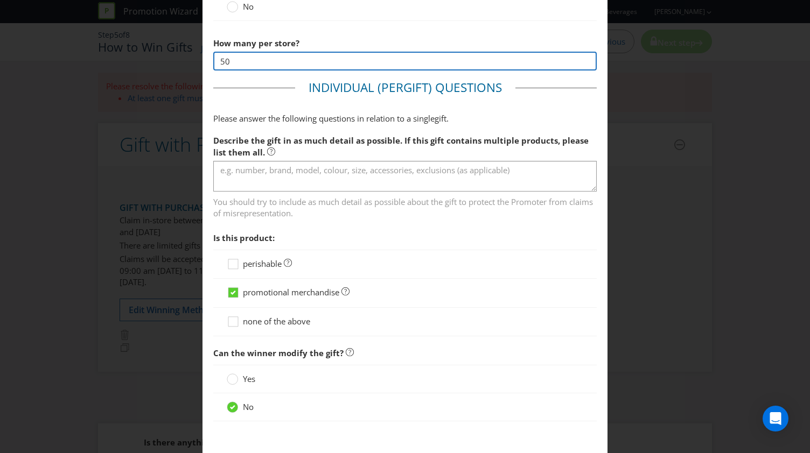
type input "50"
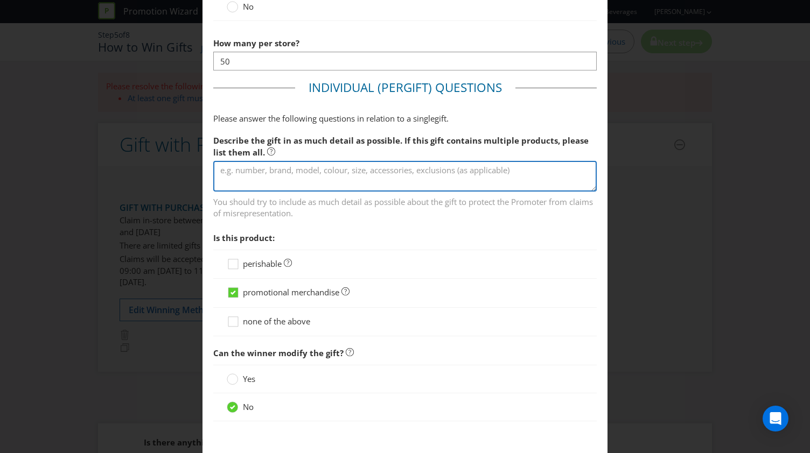
click at [324, 177] on textarea at bounding box center [404, 176] width 383 height 31
type textarea "T"
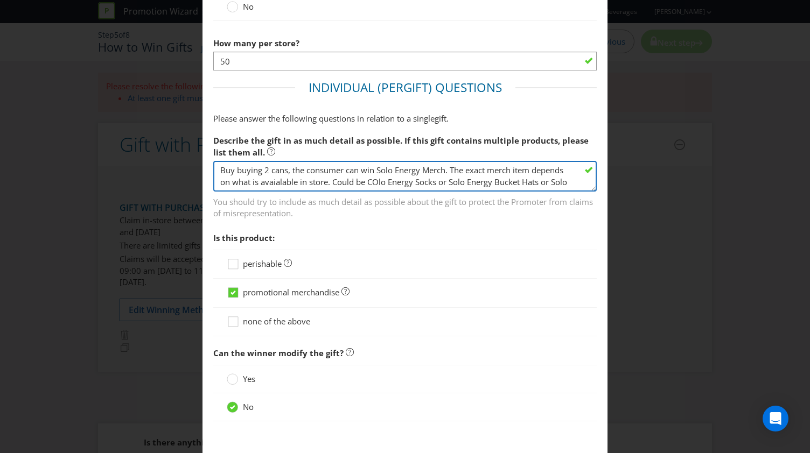
scroll to position [8, 0]
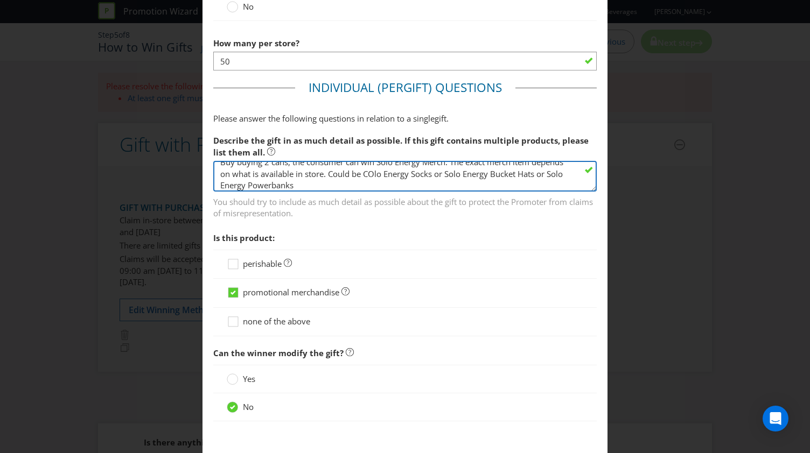
click at [407, 171] on textarea "Buy buying 2 cans, the consumer can win Solo Energy Merch. The exact merch item…" at bounding box center [404, 176] width 383 height 31
click at [350, 184] on textarea "Buy buying 2 cans, the consumer can win Solo Energy Merch. The exact merch item…" at bounding box center [404, 176] width 383 height 31
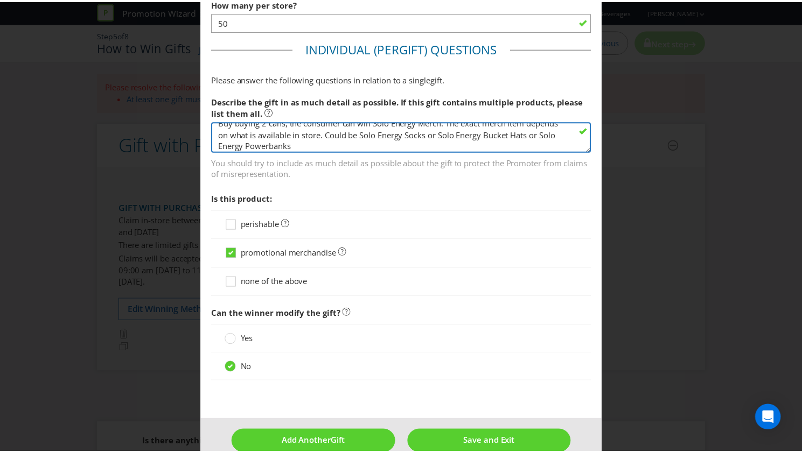
scroll to position [954, 0]
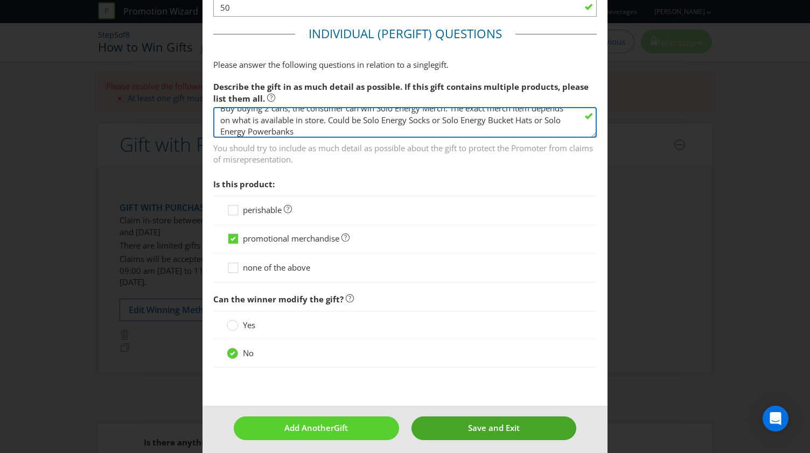
type textarea "Buy buying 2 cans, the consumer can win Solo Energy Merch. The exact merch item…"
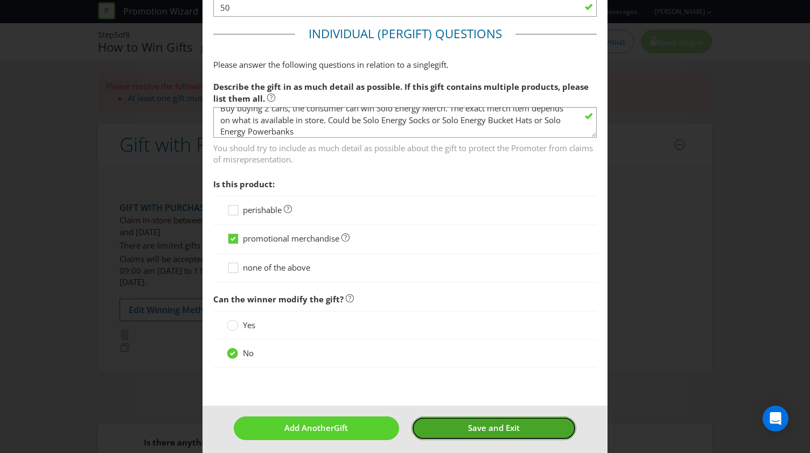
click at [487, 423] on span "Save and Exit" at bounding box center [494, 428] width 52 height 11
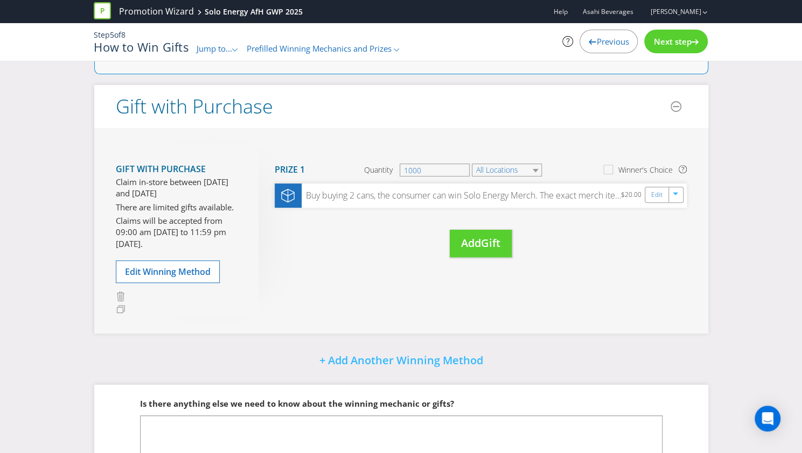
scroll to position [211, 0]
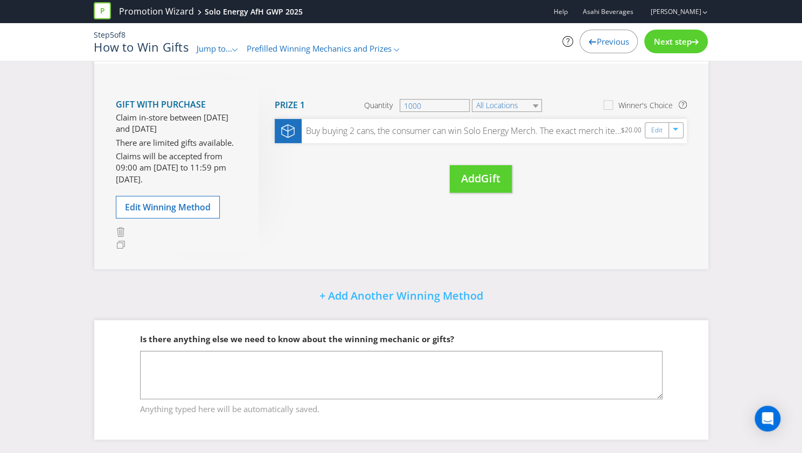
click at [674, 48] on div "Next step" at bounding box center [676, 42] width 64 height 24
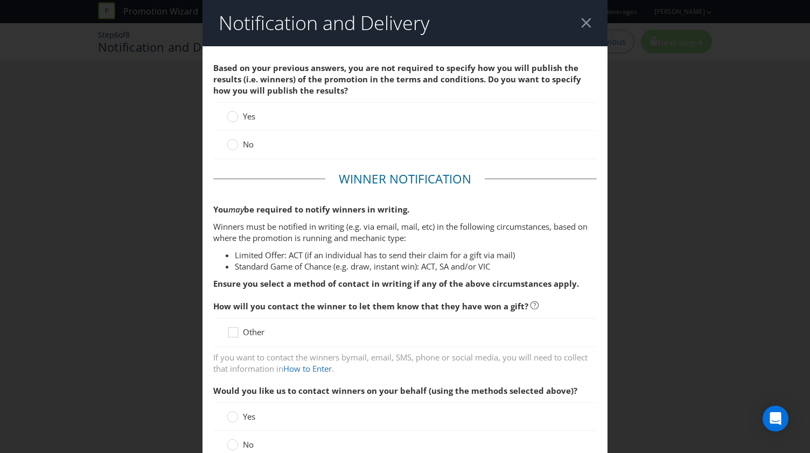
click at [243, 149] on span "No" at bounding box center [248, 144] width 11 height 11
click at [0, 0] on input "No" at bounding box center [0, 0] width 0 height 0
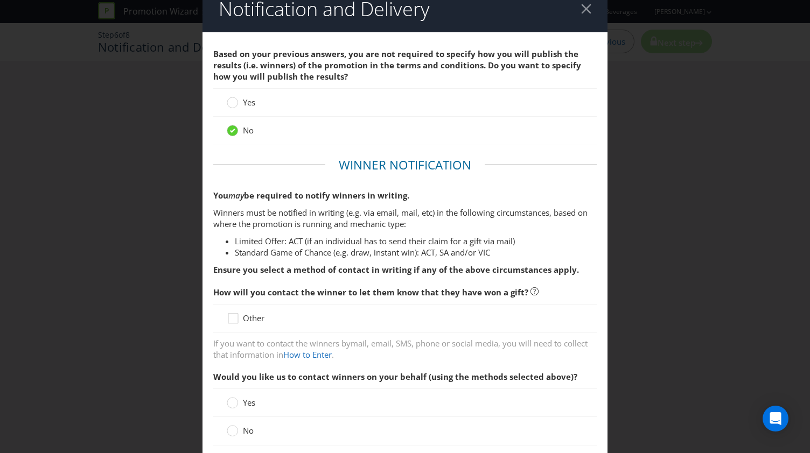
scroll to position [54, 0]
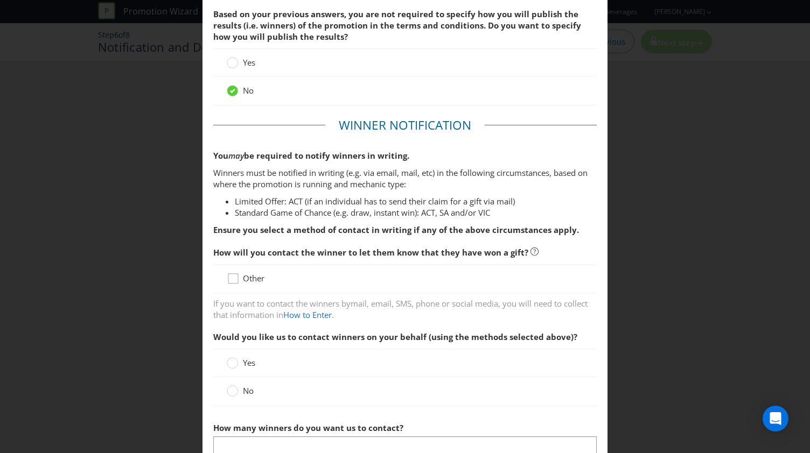
click at [237, 281] on icon at bounding box center [235, 281] width 16 height 16
click at [0, 0] on input "Other" at bounding box center [0, 0] width 0 height 0
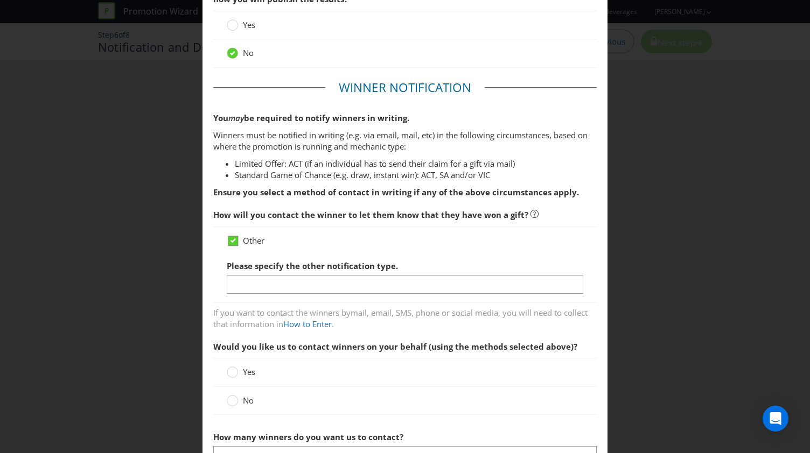
scroll to position [108, 0]
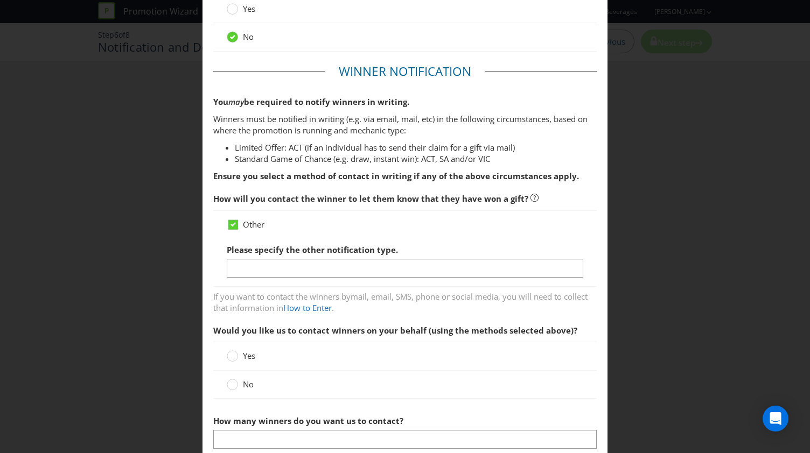
click at [286, 179] on strong "Ensure you select a method of contact in writing if any of the above circumstan…" at bounding box center [396, 176] width 366 height 11
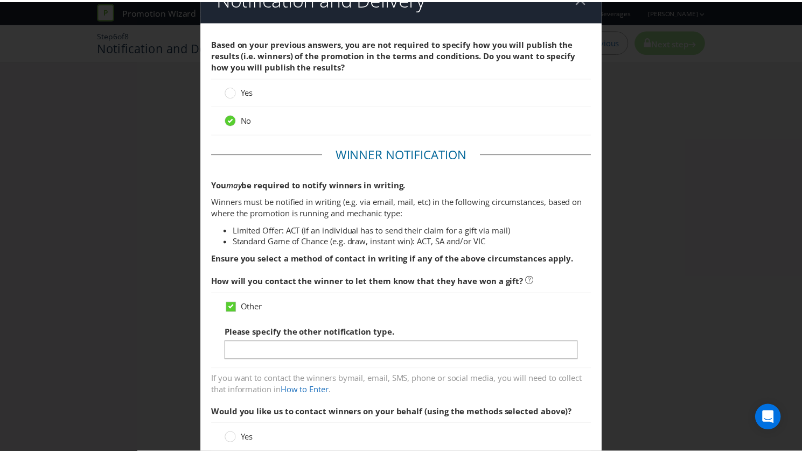
scroll to position [0, 0]
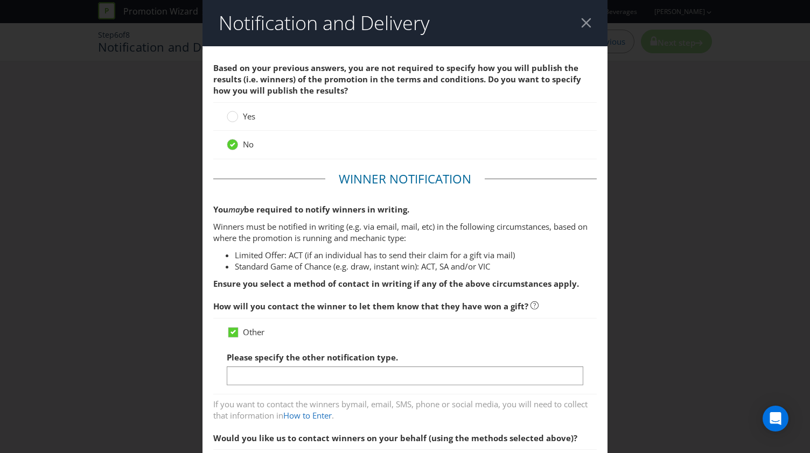
click at [581, 20] on div at bounding box center [586, 23] width 10 height 10
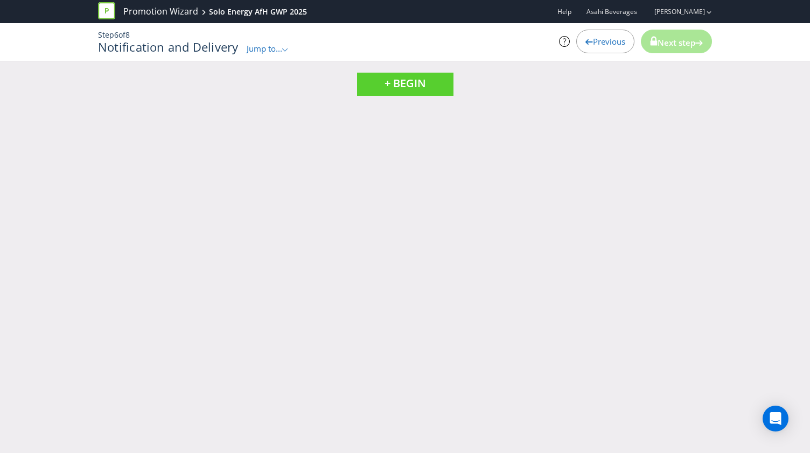
click at [280, 51] on span "Jump to..." at bounding box center [265, 48] width 36 height 11
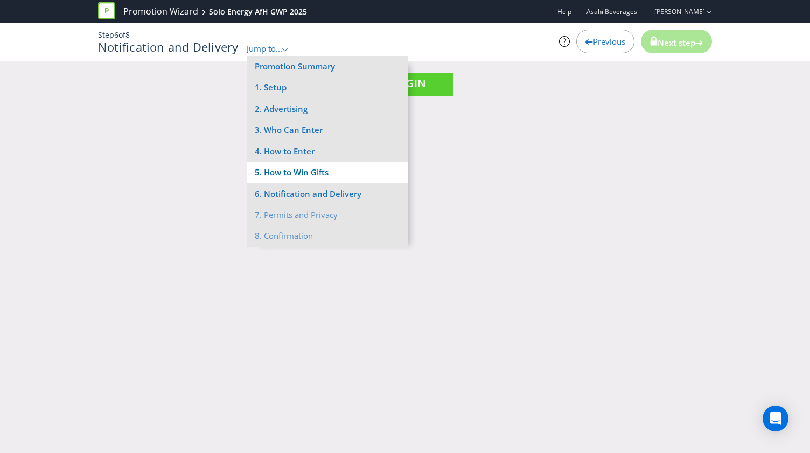
click at [285, 175] on li "5. How to Win Gifts" at bounding box center [328, 172] width 162 height 21
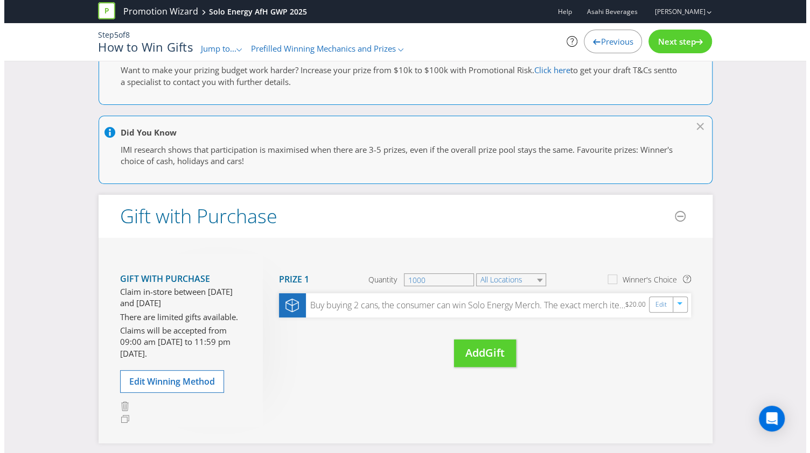
scroll to position [54, 0]
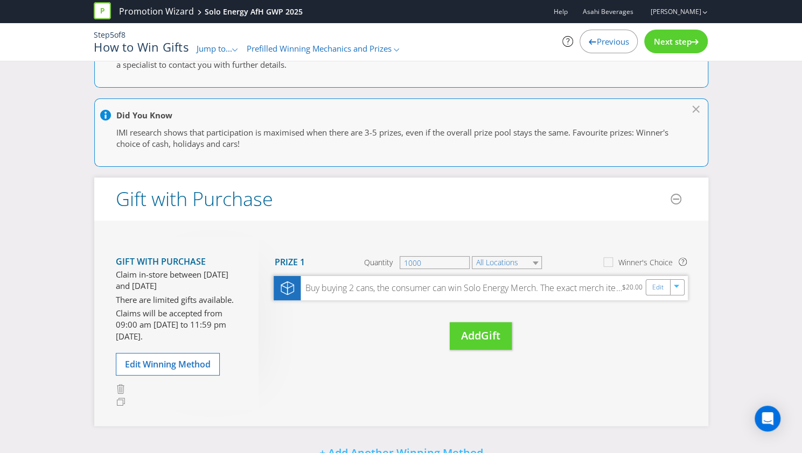
click at [478, 290] on div "Buy buying 2 cans, the consumer can win Solo Energy Merch. The exact merch item…" at bounding box center [460, 288] width 321 height 12
click at [659, 289] on link "Edit" at bounding box center [656, 288] width 11 height 12
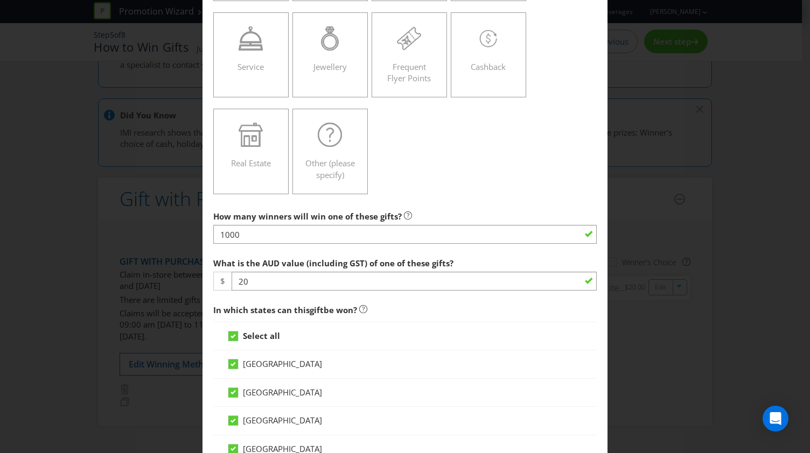
scroll to position [269, 0]
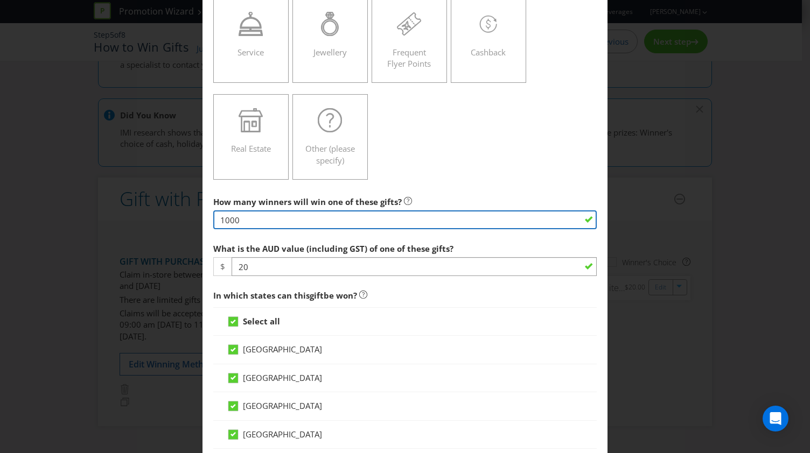
click at [380, 217] on input "1000" at bounding box center [404, 219] width 383 height 19
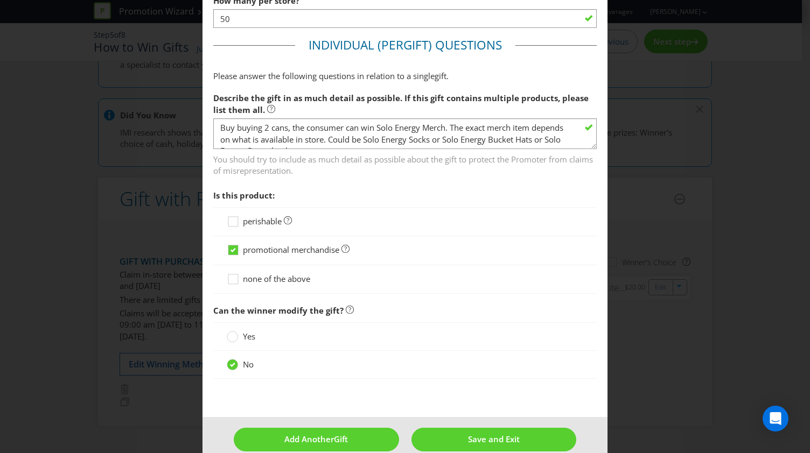
scroll to position [954, 0]
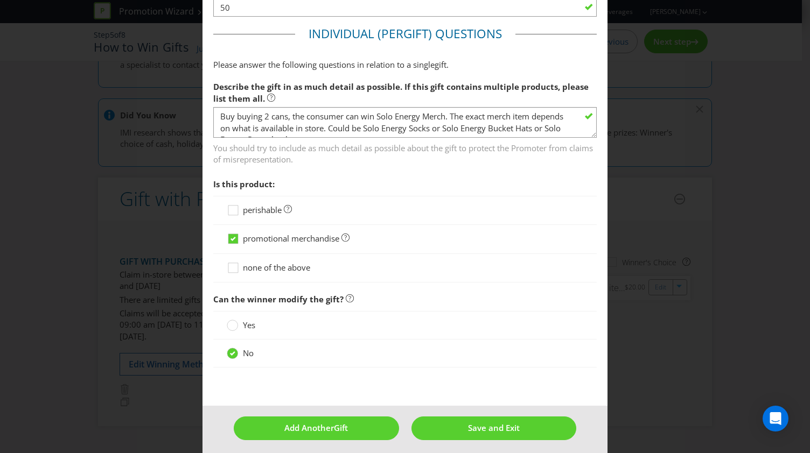
click at [156, 230] on div "Edit Gift [GEOGRAPHIC_DATA] [GEOGRAPHIC_DATA] [GEOGRAPHIC_DATA] [GEOGRAPHIC_DAT…" at bounding box center [405, 226] width 810 height 453
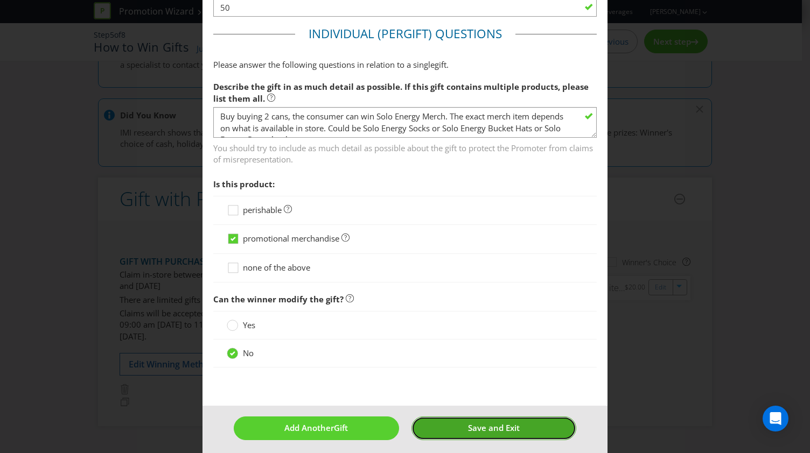
click at [496, 423] on span "Save and Exit" at bounding box center [494, 428] width 52 height 11
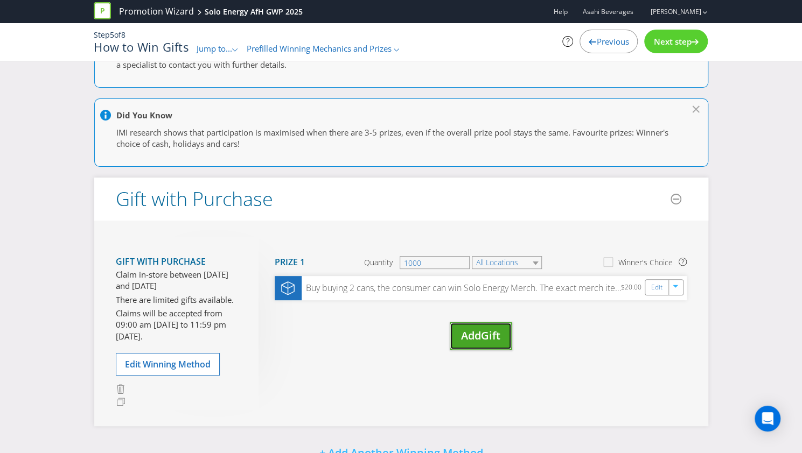
click at [496, 335] on span "Gift" at bounding box center [490, 335] width 19 height 15
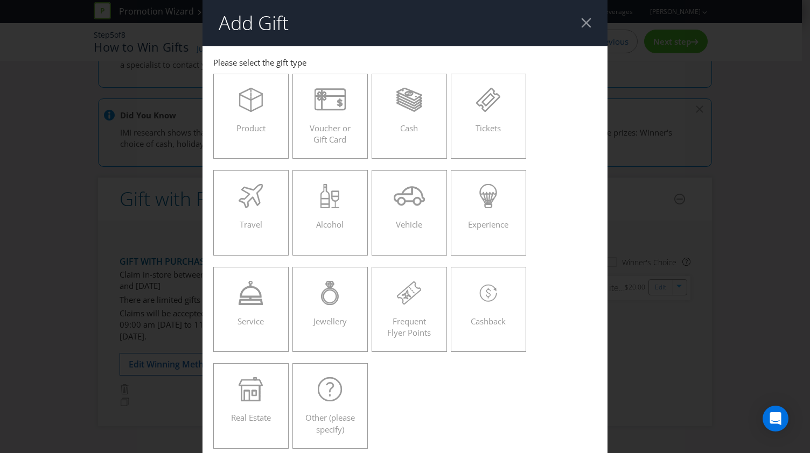
click at [584, 23] on div at bounding box center [586, 23] width 10 height 10
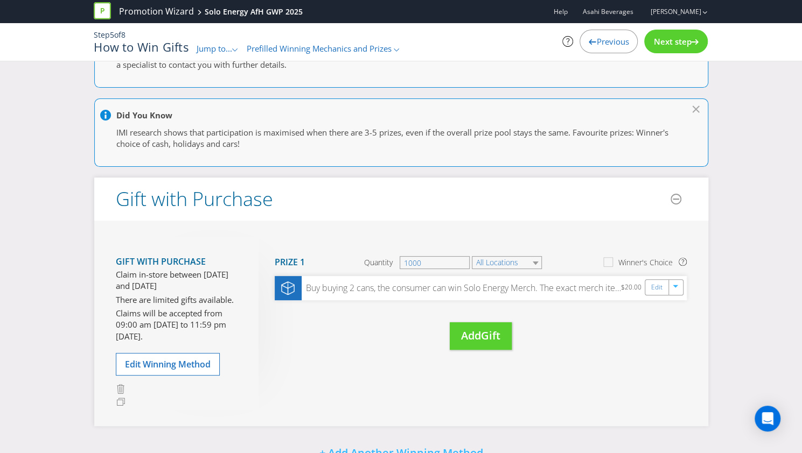
click at [337, 50] on span "Prefilled Winning Mechanics and Prizes" at bounding box center [319, 48] width 145 height 11
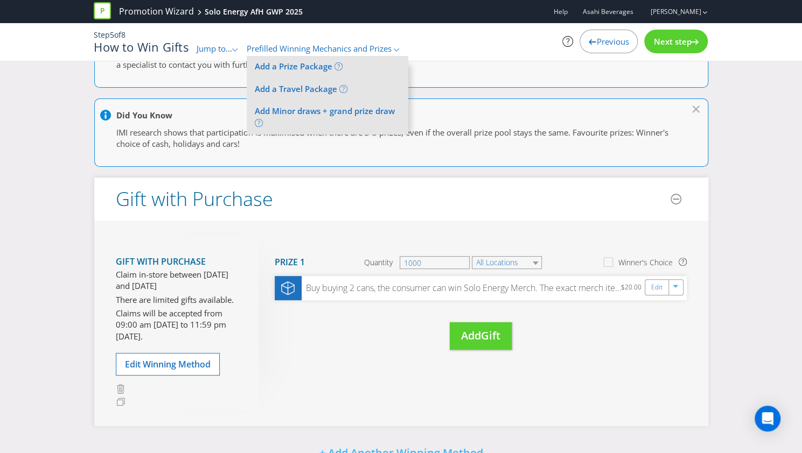
click at [221, 51] on span "Jump to..." at bounding box center [214, 48] width 36 height 11
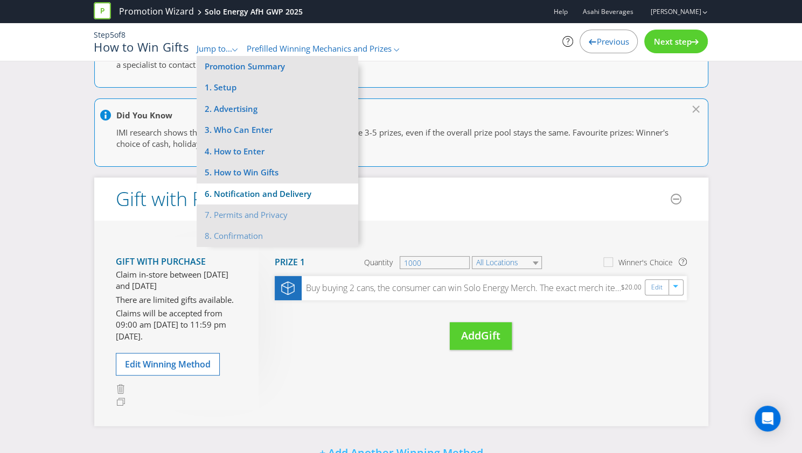
click at [257, 192] on li "6. Notification and Delivery" at bounding box center [277, 194] width 162 height 21
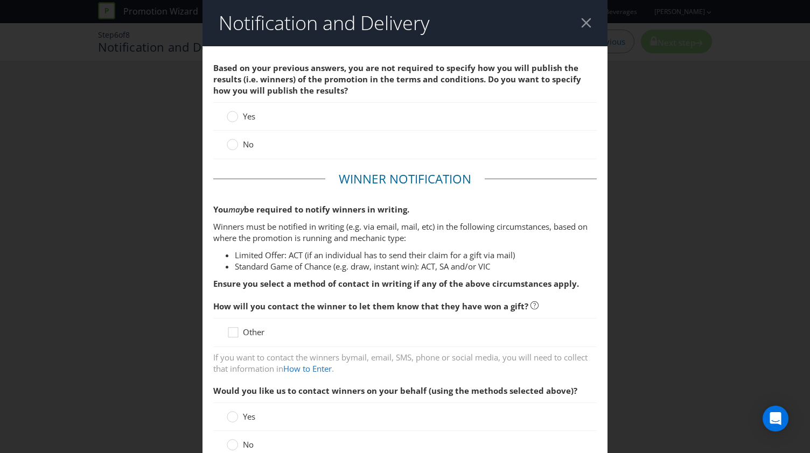
click at [239, 119] on label "Yes" at bounding box center [242, 116] width 31 height 11
click at [0, 0] on input "Yes" at bounding box center [0, 0] width 0 height 0
click at [243, 147] on span "No" at bounding box center [248, 144] width 11 height 11
click at [0, 0] on input "No" at bounding box center [0, 0] width 0 height 0
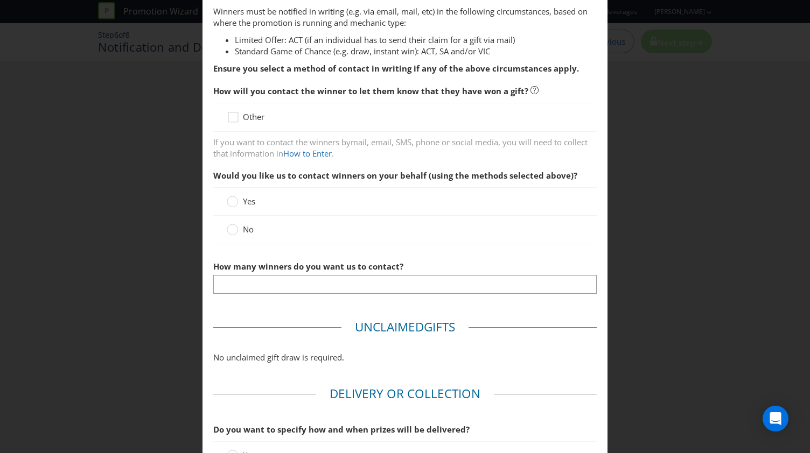
scroll to position [162, 0]
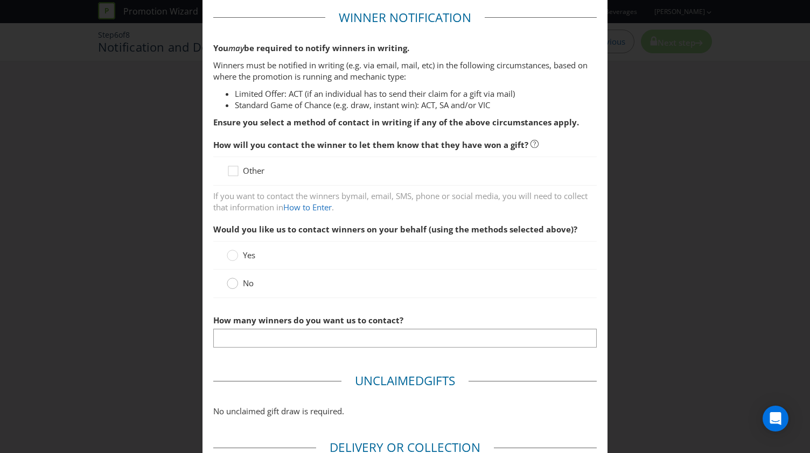
click at [235, 283] on circle at bounding box center [232, 283] width 11 height 11
click at [0, 0] on input "No" at bounding box center [0, 0] width 0 height 0
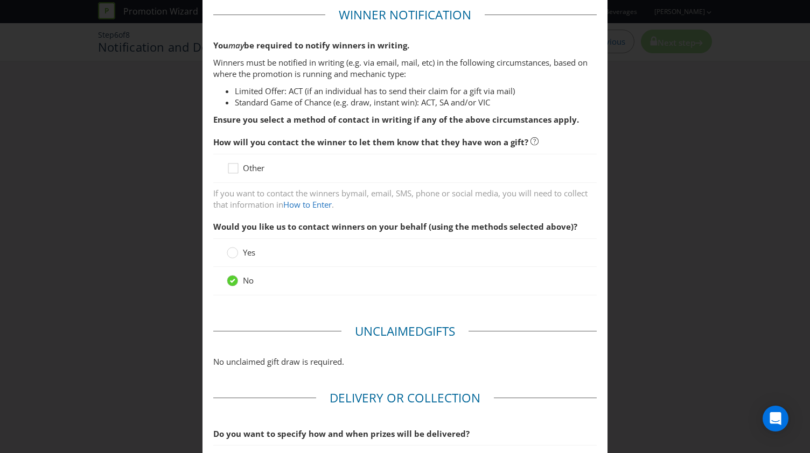
scroll to position [142, 0]
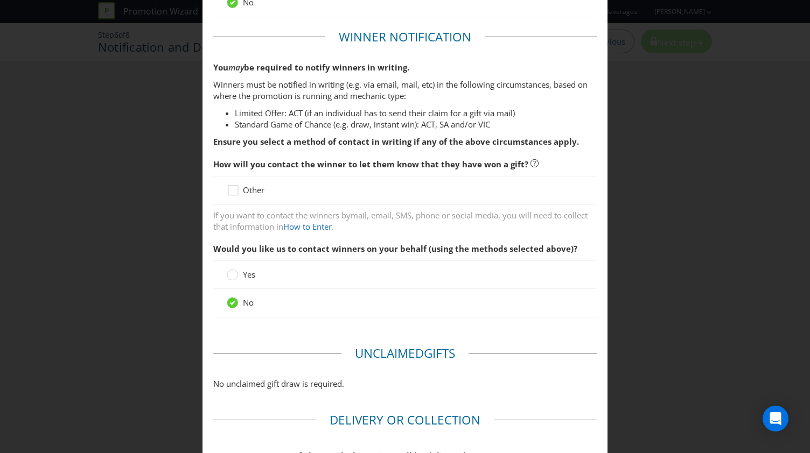
click at [258, 192] on span "Other" at bounding box center [254, 190] width 22 height 11
click at [0, 0] on input "Other" at bounding box center [0, 0] width 0 height 0
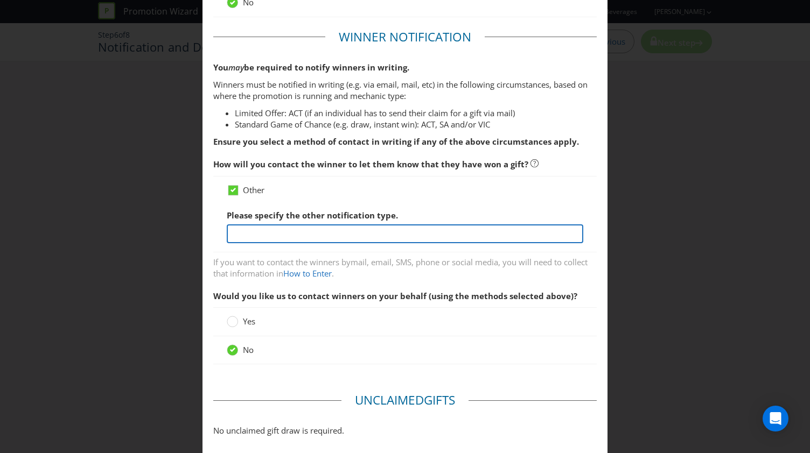
click at [291, 240] on input "text" at bounding box center [405, 233] width 356 height 19
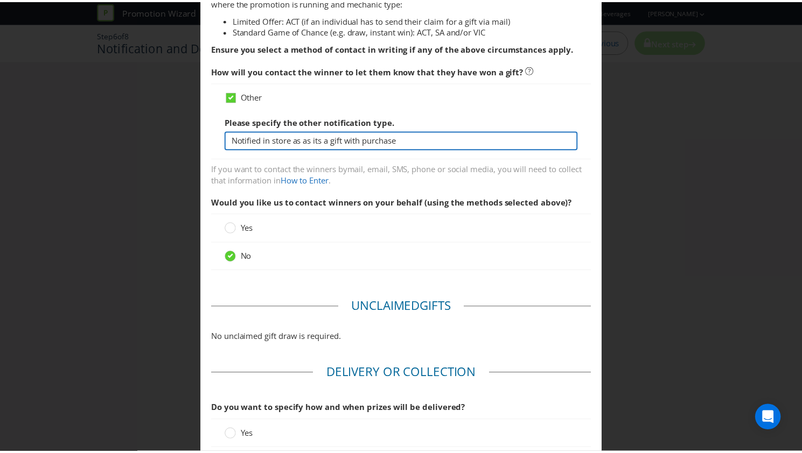
scroll to position [350, 0]
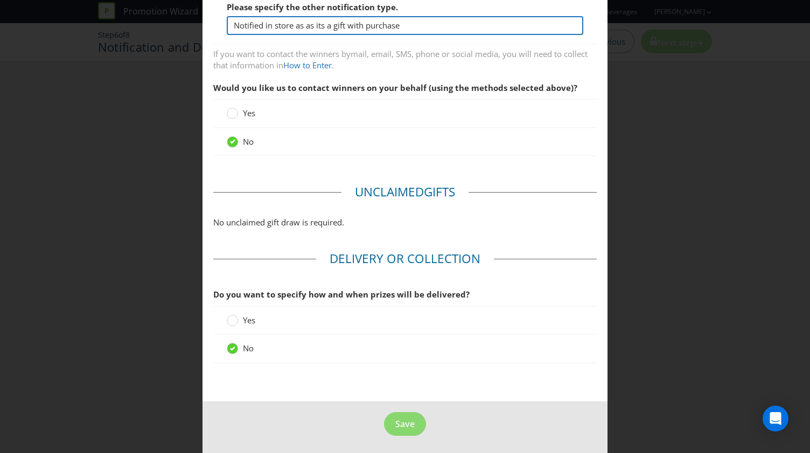
type input "Notified in store as as its a gift with purchase"
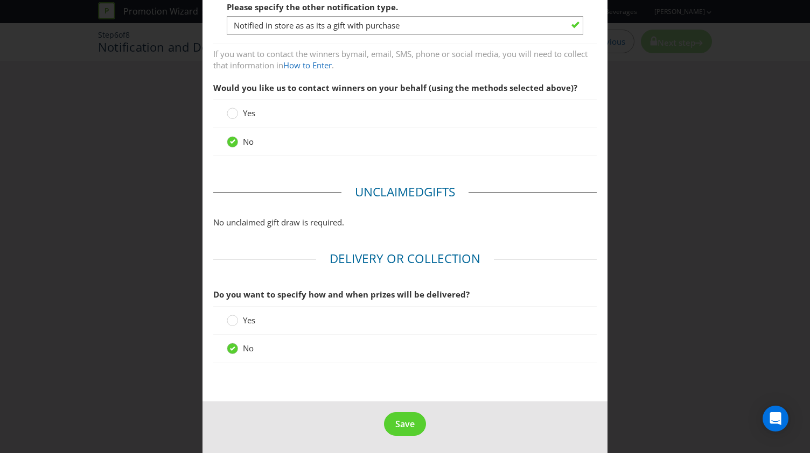
click at [417, 338] on div "No" at bounding box center [404, 349] width 383 height 28
click at [395, 423] on span "Save" at bounding box center [404, 424] width 19 height 12
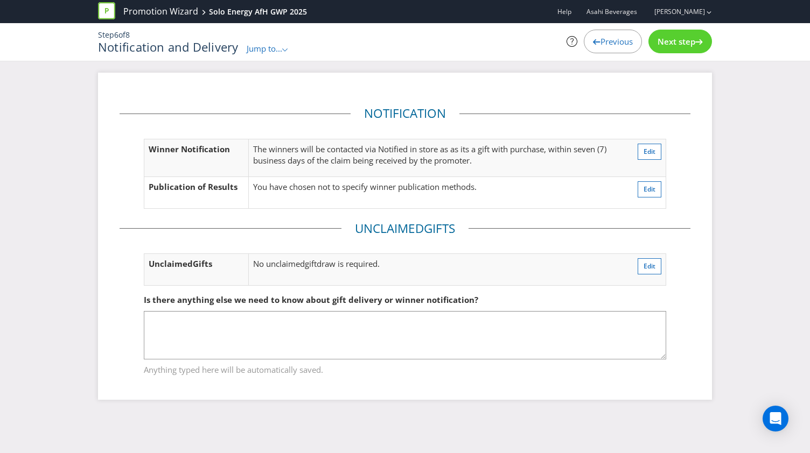
click at [679, 40] on span "Next step" at bounding box center [676, 41] width 38 height 11
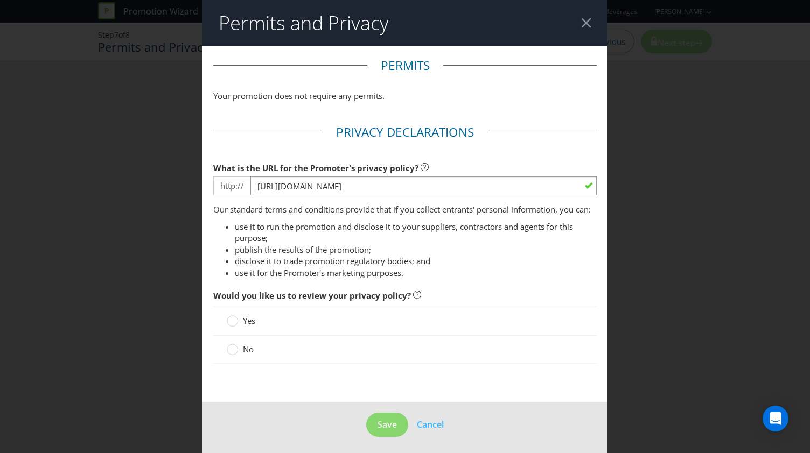
click at [244, 355] on span "No" at bounding box center [248, 349] width 11 height 11
click at [0, 0] on input "No" at bounding box center [0, 0] width 0 height 0
click at [390, 431] on span "Save" at bounding box center [386, 425] width 19 height 12
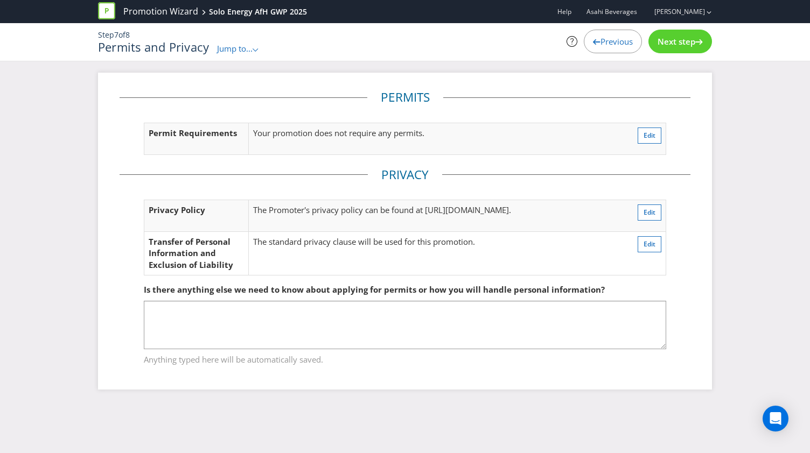
click at [698, 39] on icon at bounding box center [699, 41] width 8 height 5
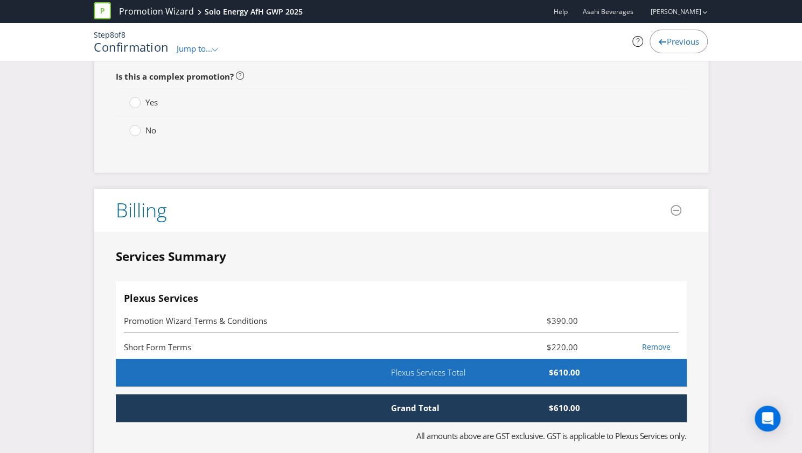
scroll to position [2207, 0]
